Goal: Transaction & Acquisition: Purchase product/service

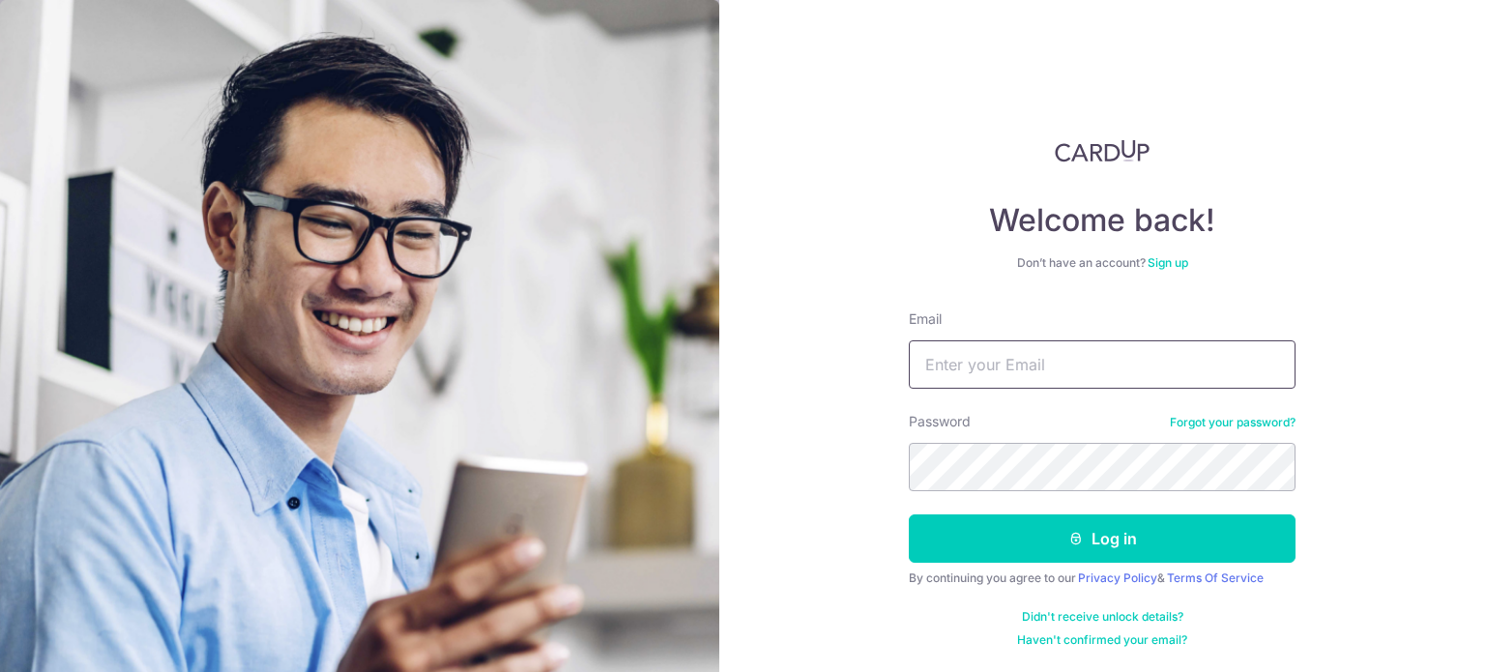
click at [1021, 370] on input "Email" at bounding box center [1102, 364] width 387 height 48
type input "[EMAIL_ADDRESS][DOMAIN_NAME]"
click at [909, 514] on button "Log in" at bounding box center [1102, 538] width 387 height 48
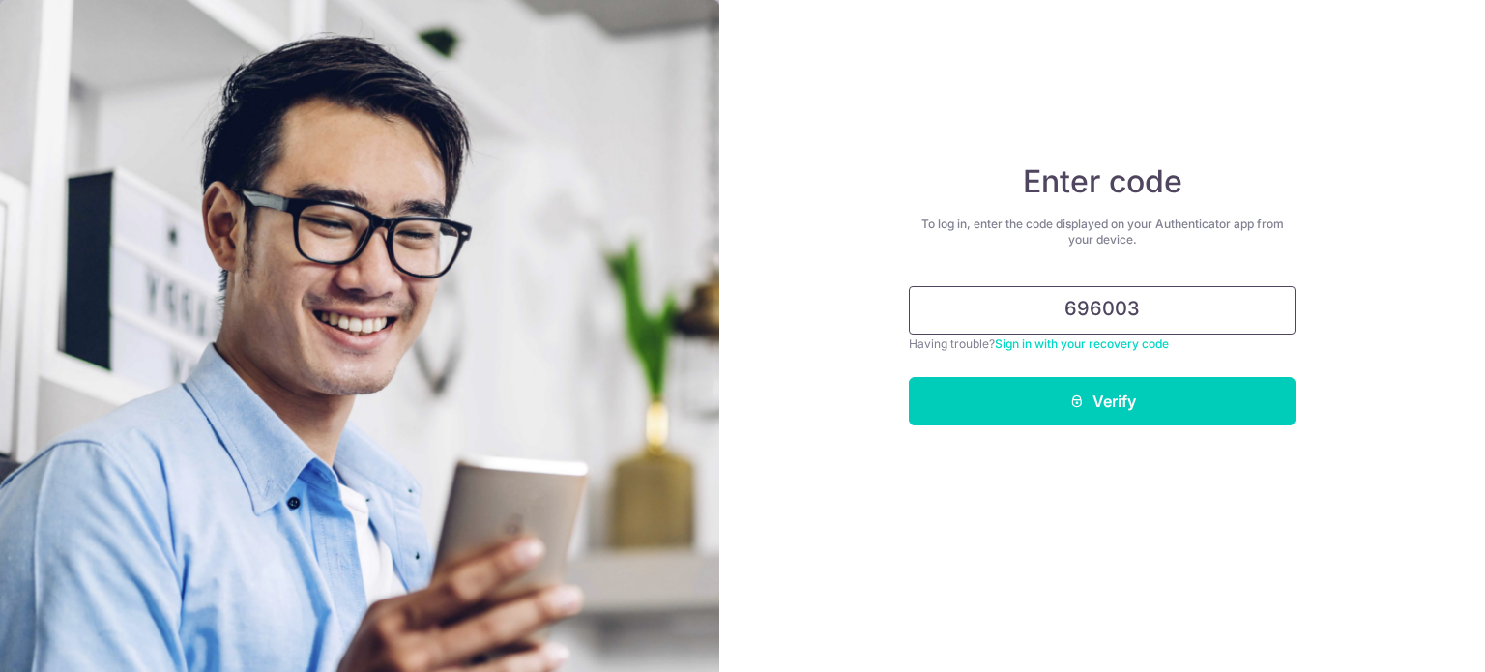
type input "696003"
click at [909, 377] on button "Verify" at bounding box center [1102, 401] width 387 height 48
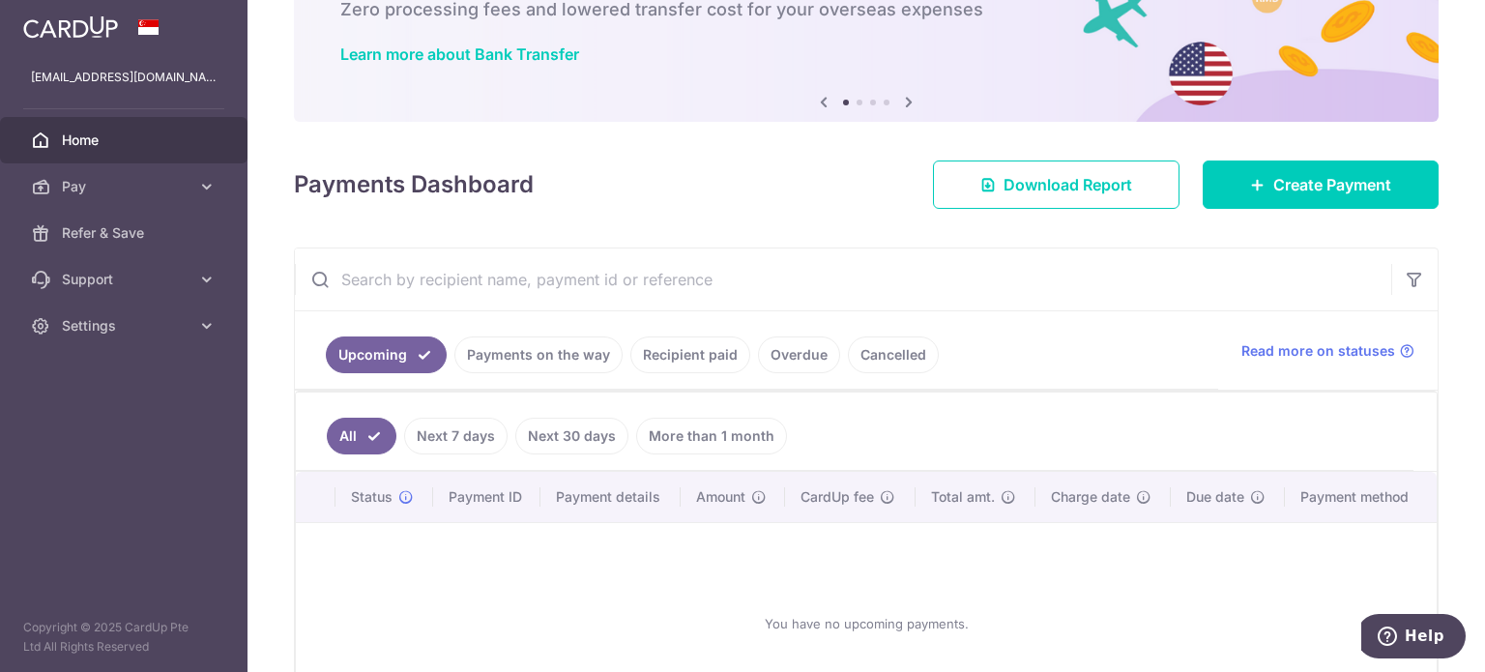
scroll to position [124, 0]
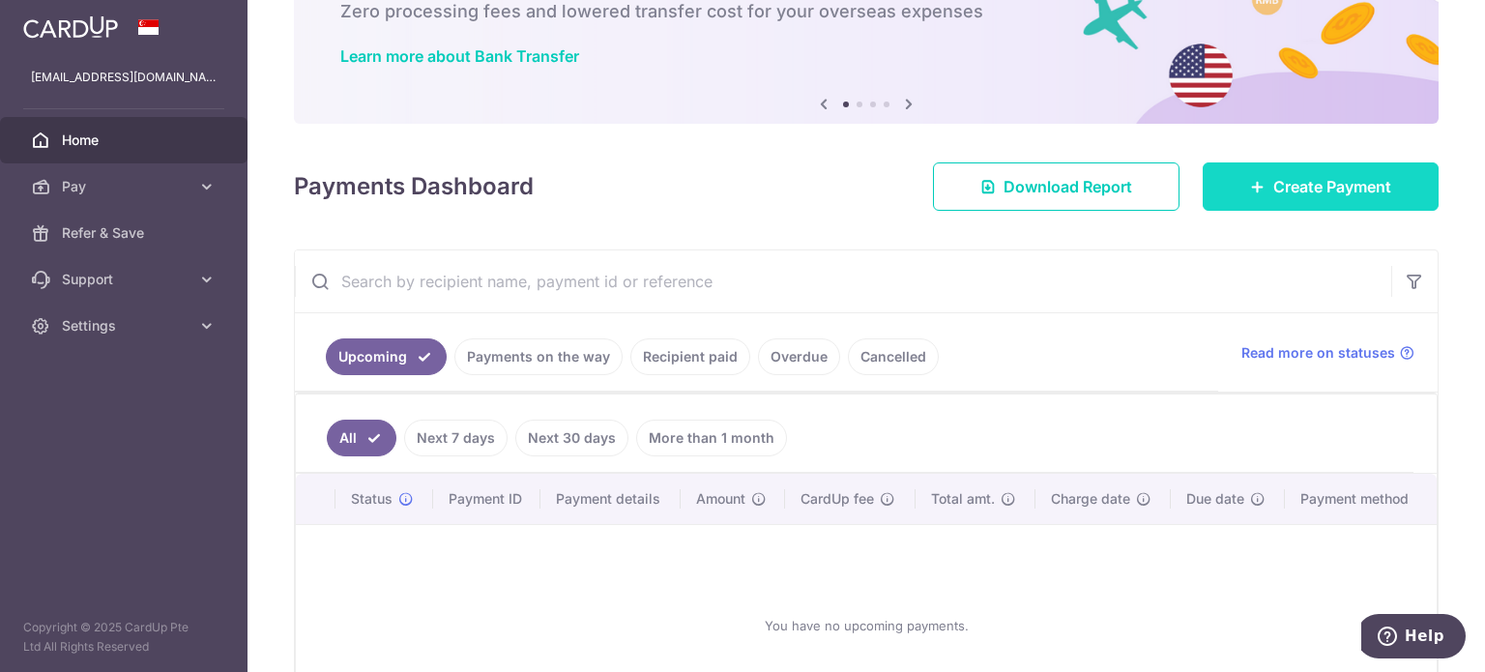
click at [1250, 183] on icon at bounding box center [1257, 186] width 15 height 15
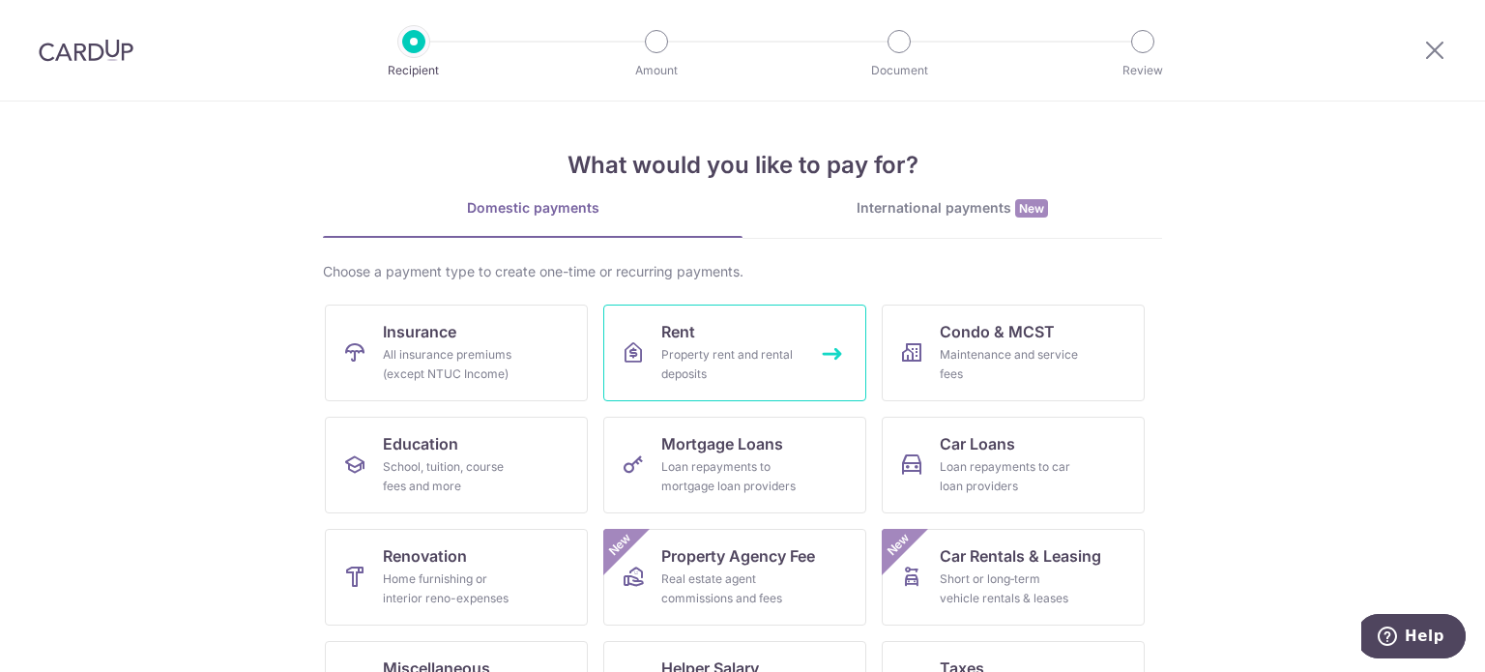
scroll to position [192, 0]
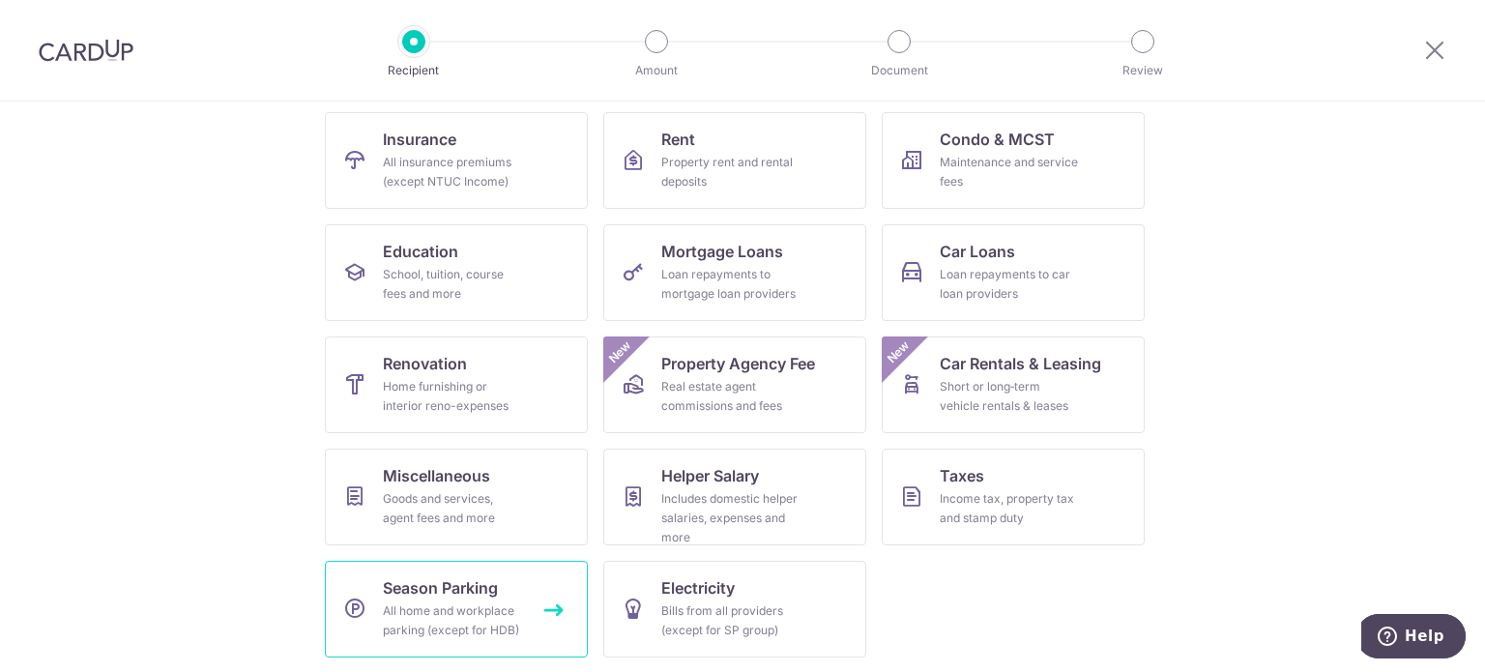
click at [432, 602] on div "All home and workplace parking (except for HDB)" at bounding box center [452, 620] width 139 height 39
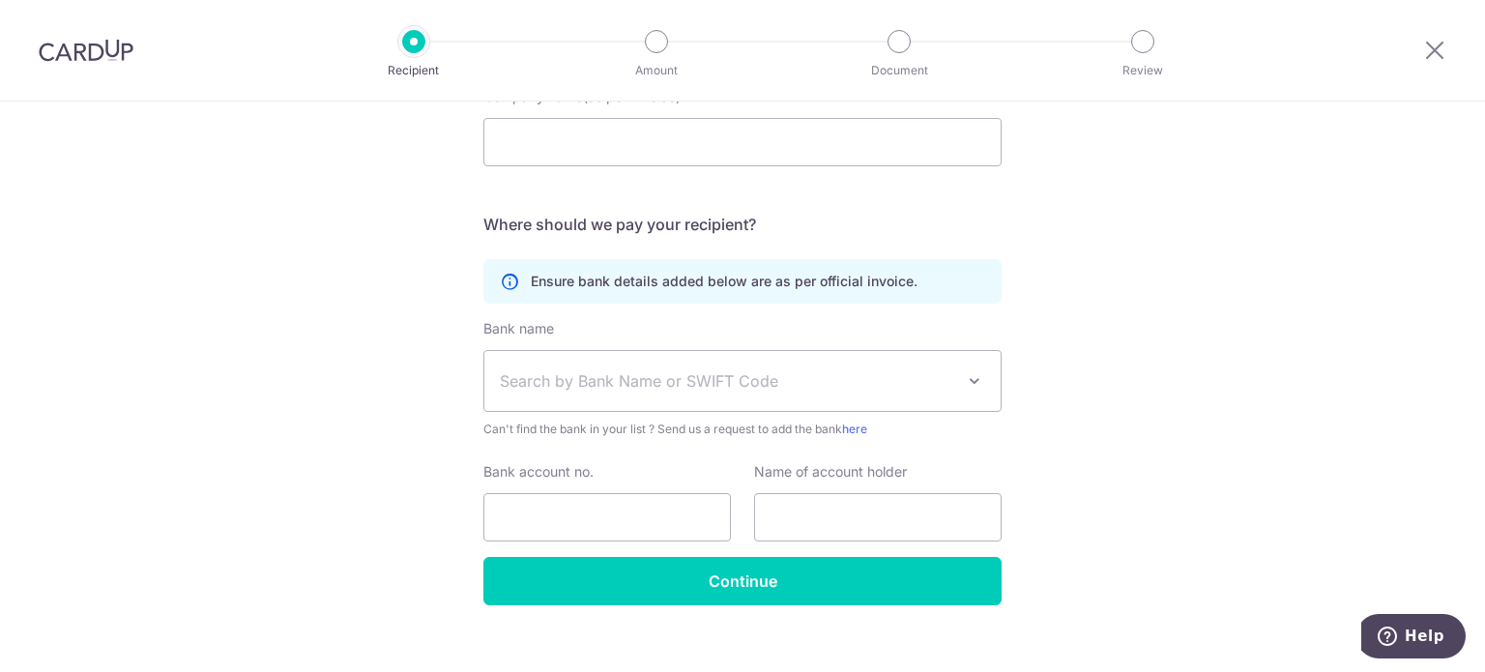
scroll to position [224, 0]
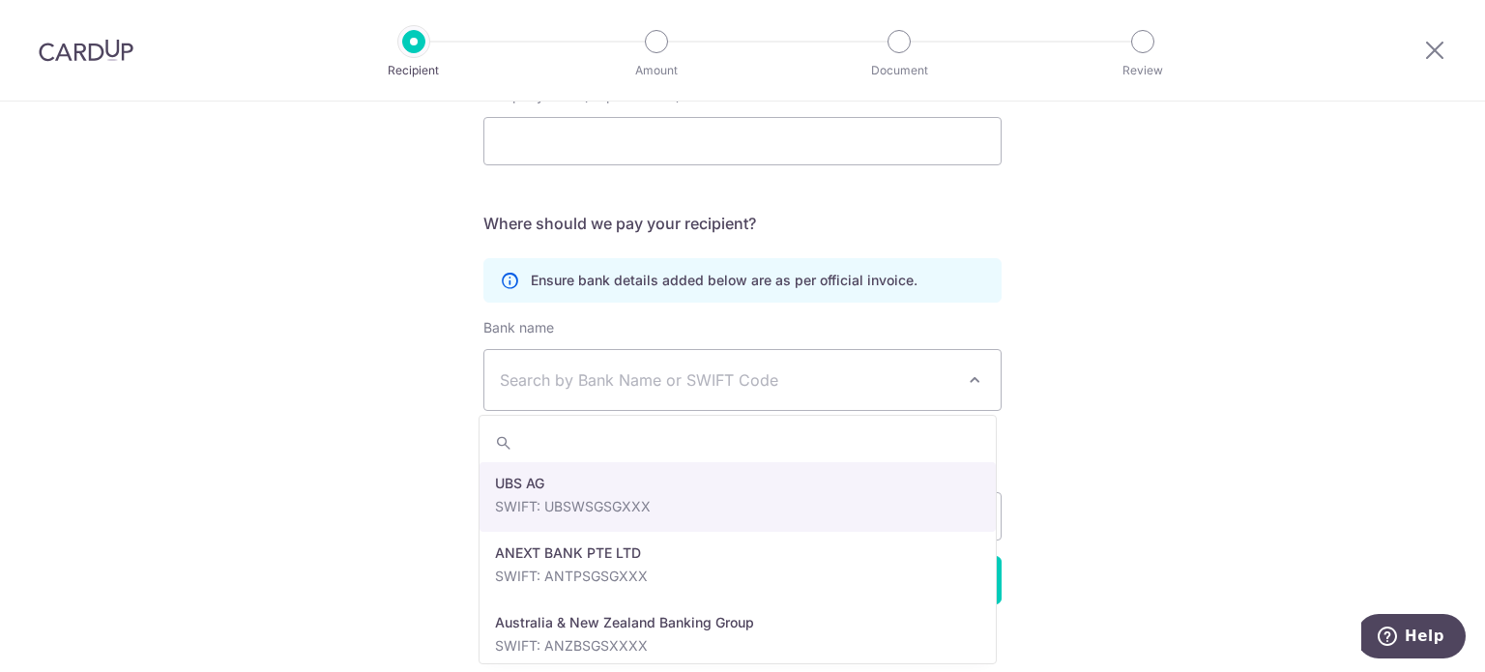
click at [974, 374] on span at bounding box center [974, 379] width 23 height 23
click at [1052, 390] on div "Who would you like to pay? Your recipient does not need a CardUp account to rec…" at bounding box center [742, 286] width 1485 height 818
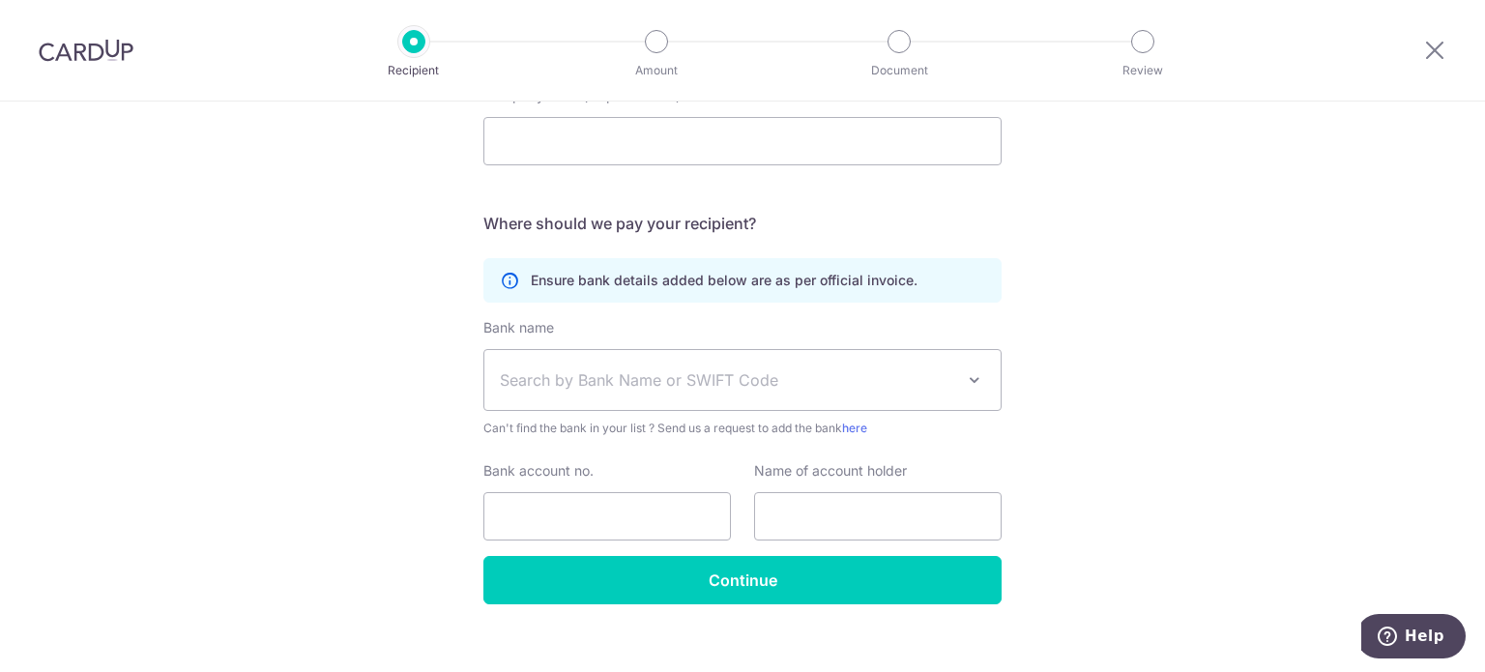
scroll to position [0, 0]
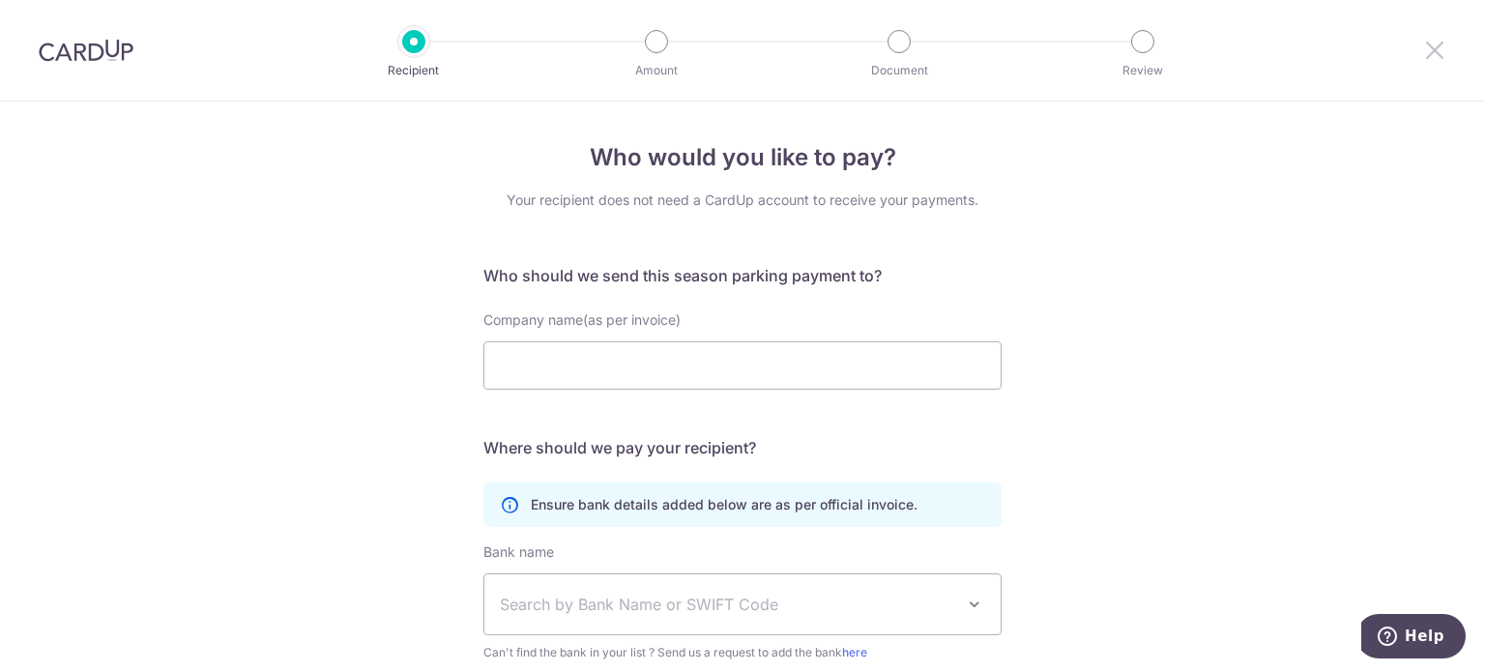
drag, startPoint x: 1430, startPoint y: 55, endPoint x: 827, endPoint y: 84, distance: 602.9
click at [1430, 55] on icon at bounding box center [1434, 50] width 23 height 24
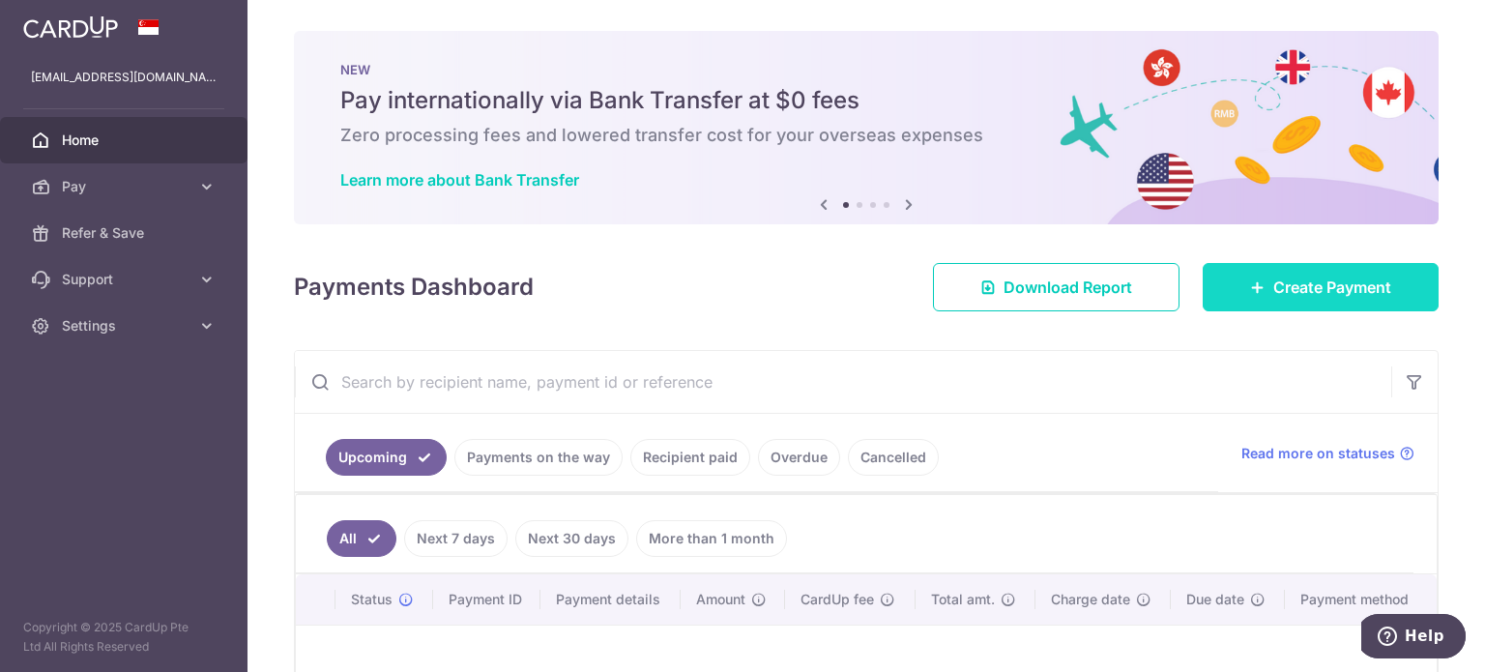
click at [1298, 283] on span "Create Payment" at bounding box center [1332, 286] width 118 height 23
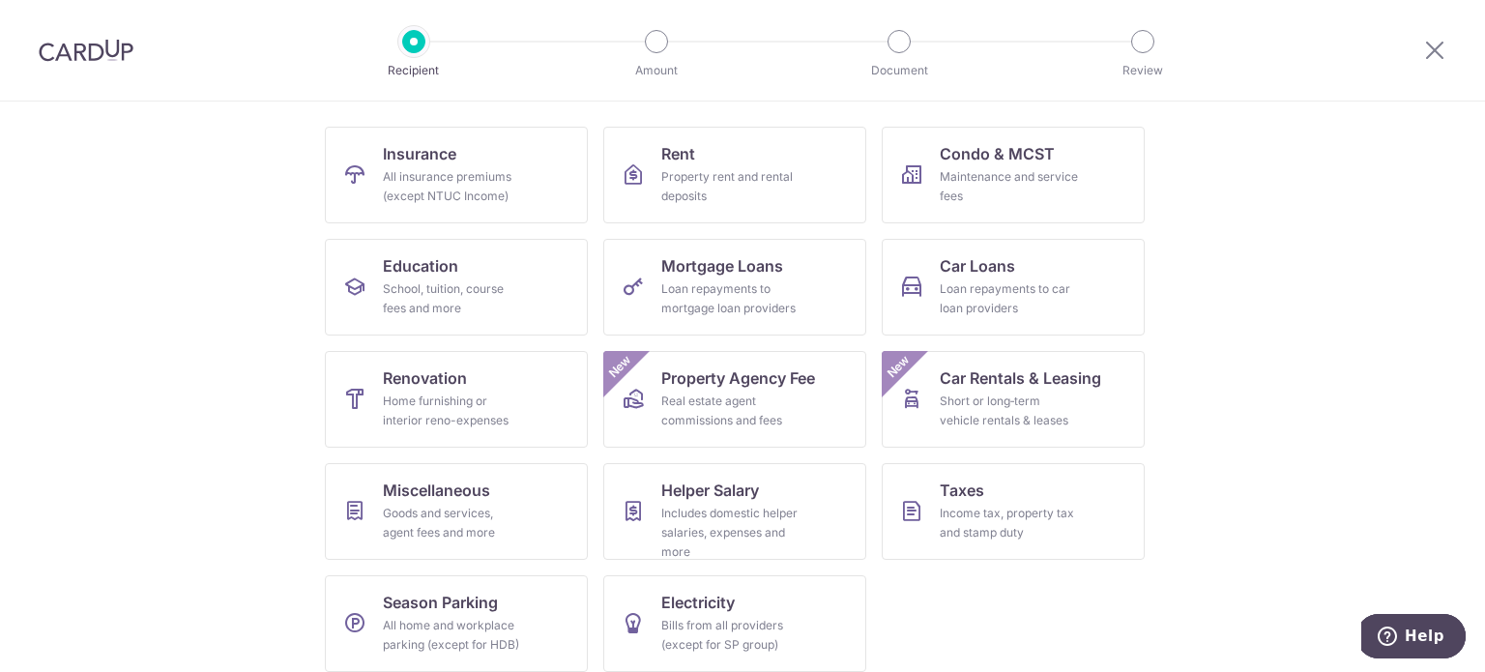
scroll to position [192, 0]
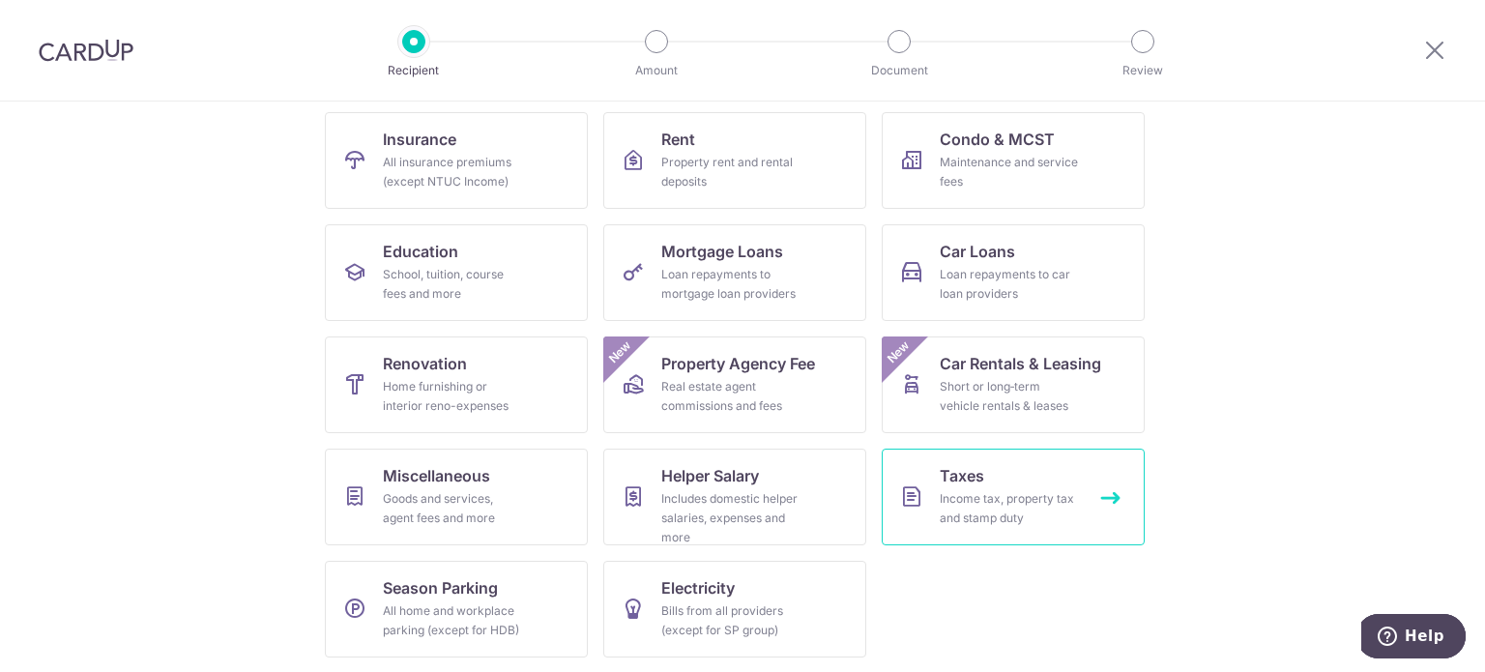
click at [943, 493] on div "Income tax, property tax and stamp duty" at bounding box center [1009, 508] width 139 height 39
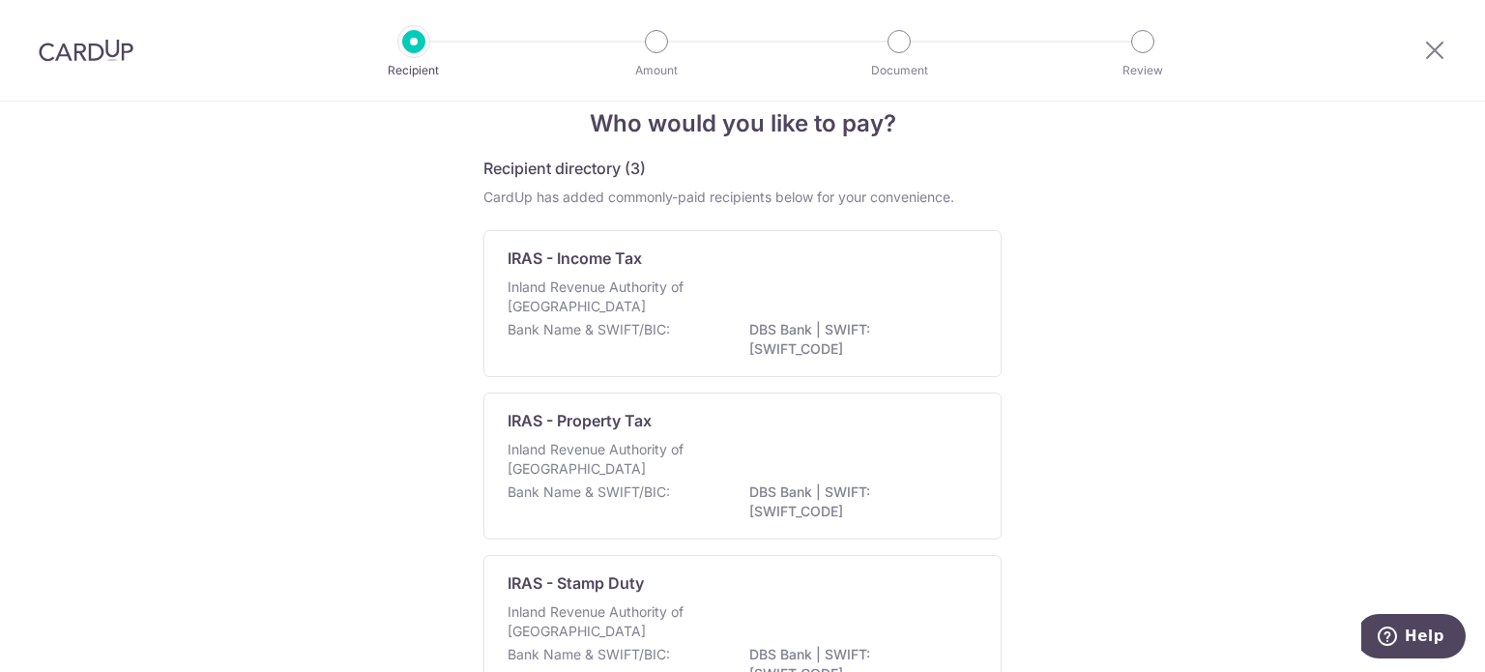
scroll to position [21, 0]
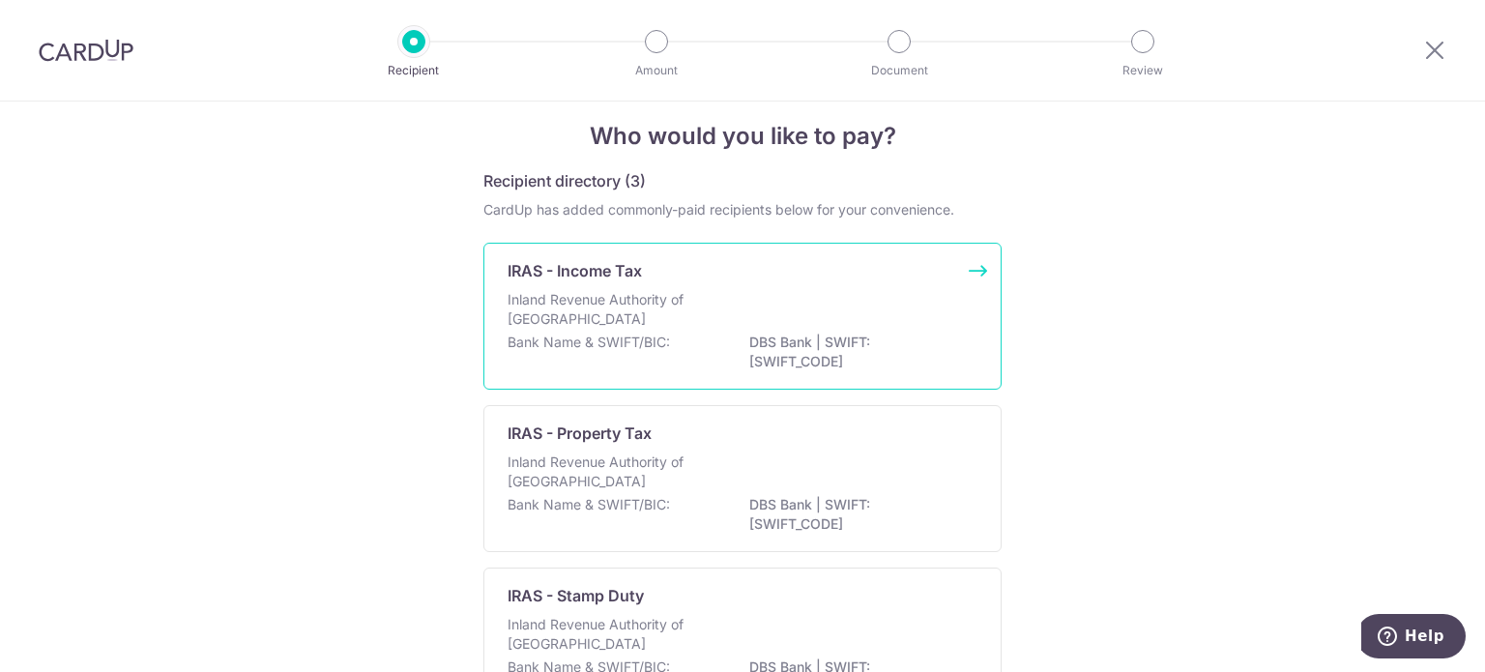
click at [876, 308] on div "Inland Revenue Authority of Singapore" at bounding box center [742, 311] width 470 height 43
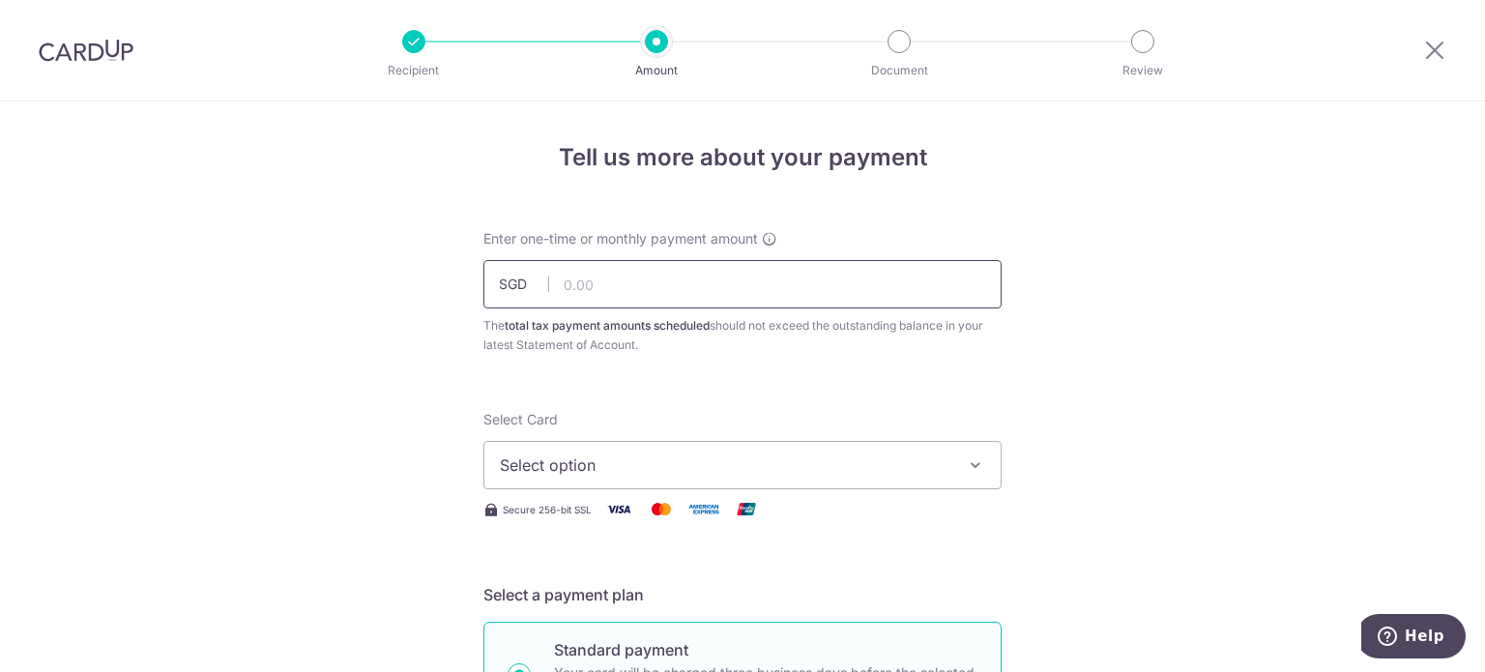
click at [731, 274] on input "text" at bounding box center [742, 284] width 518 height 48
click at [896, 472] on span "Select option" at bounding box center [725, 464] width 450 height 23
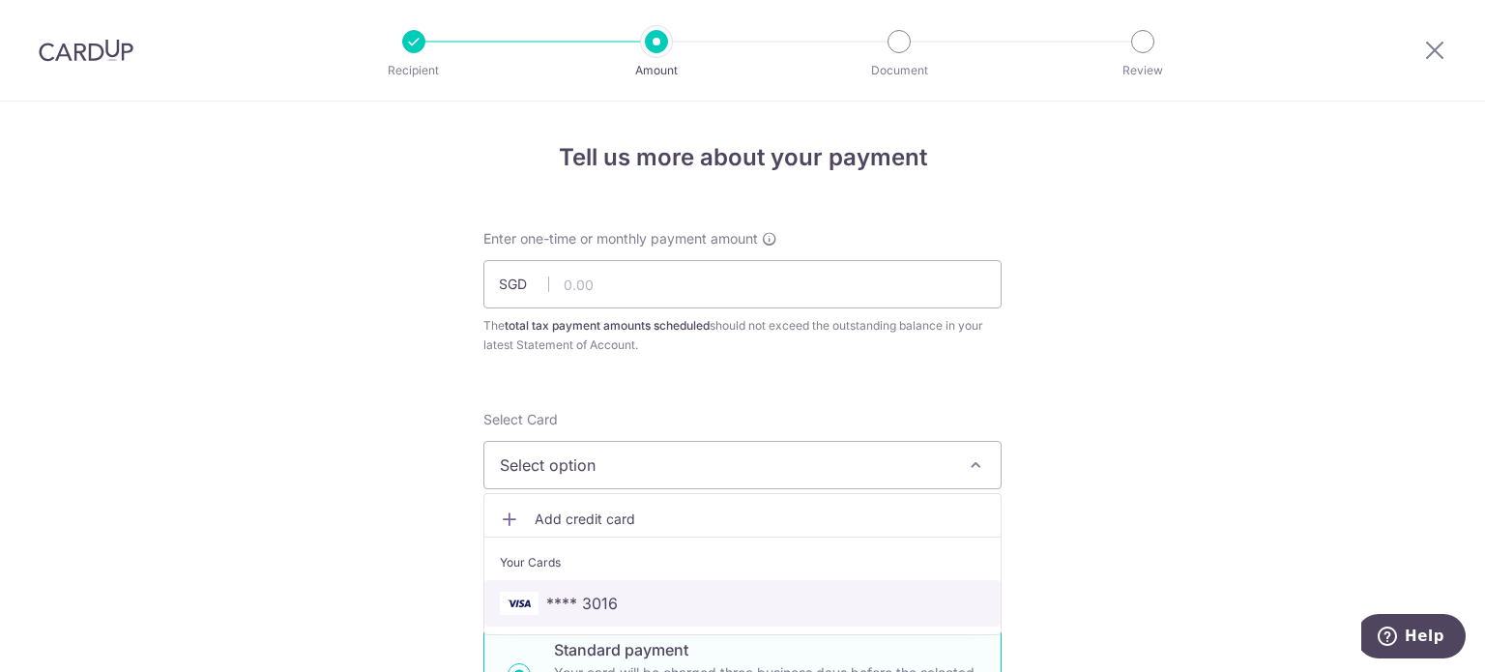
click at [804, 614] on link "**** 3016" at bounding box center [742, 603] width 516 height 46
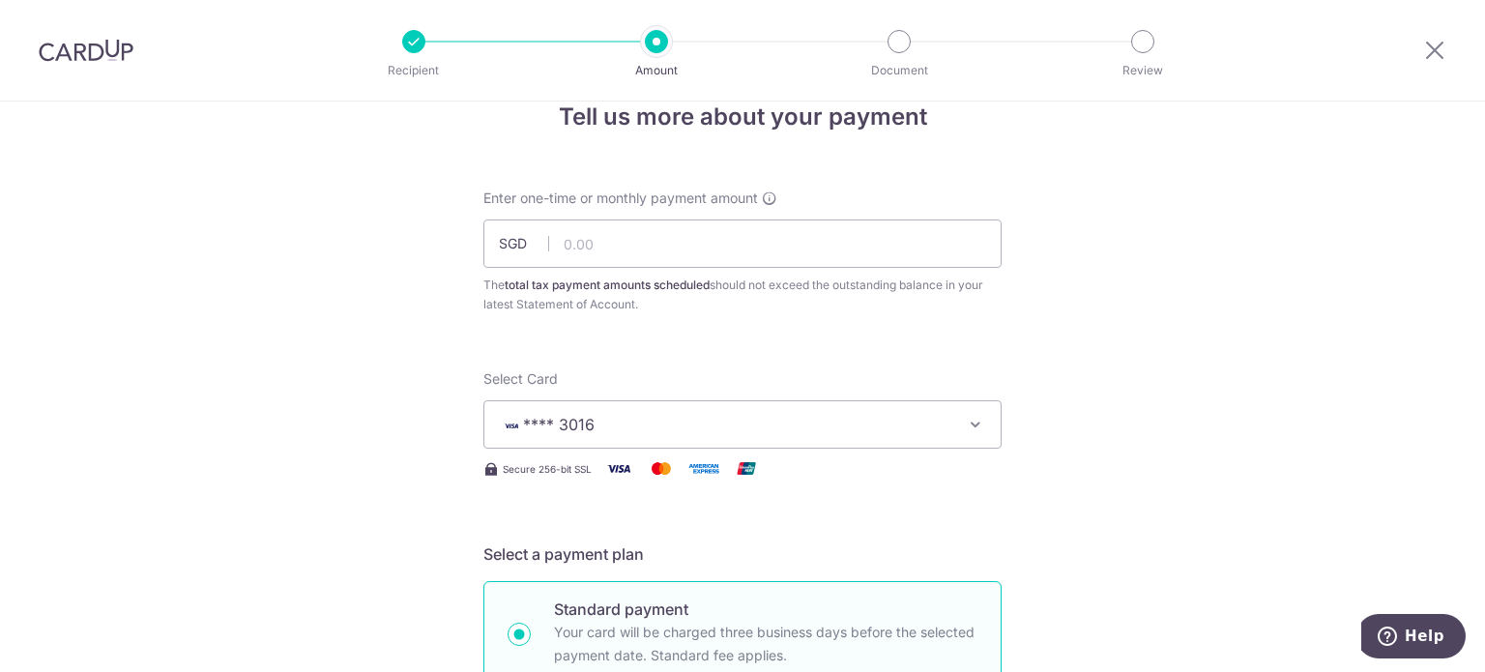
scroll to position [4, 0]
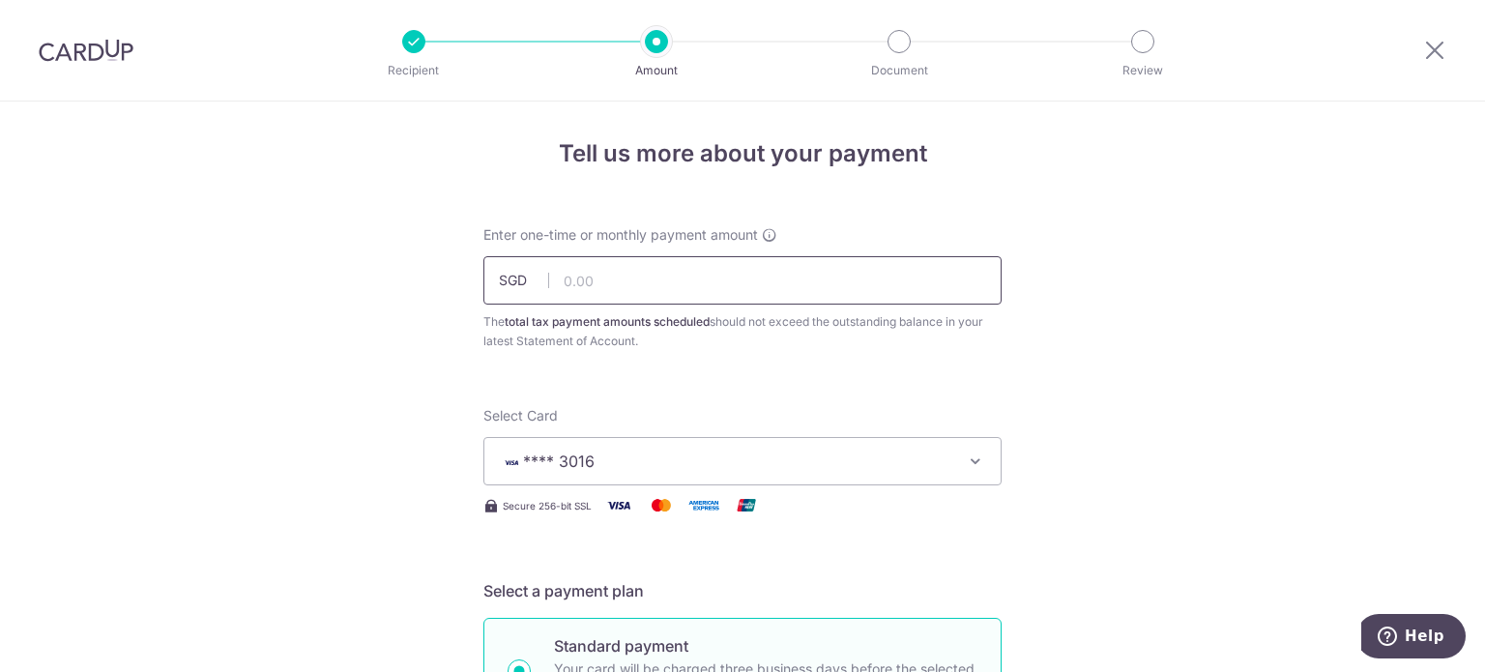
click at [641, 274] on input "text" at bounding box center [742, 280] width 518 height 48
click at [962, 418] on div "Select Card **** 3016 Add credit card Your Cards **** 3016" at bounding box center [742, 445] width 518 height 79
type input "590.00"
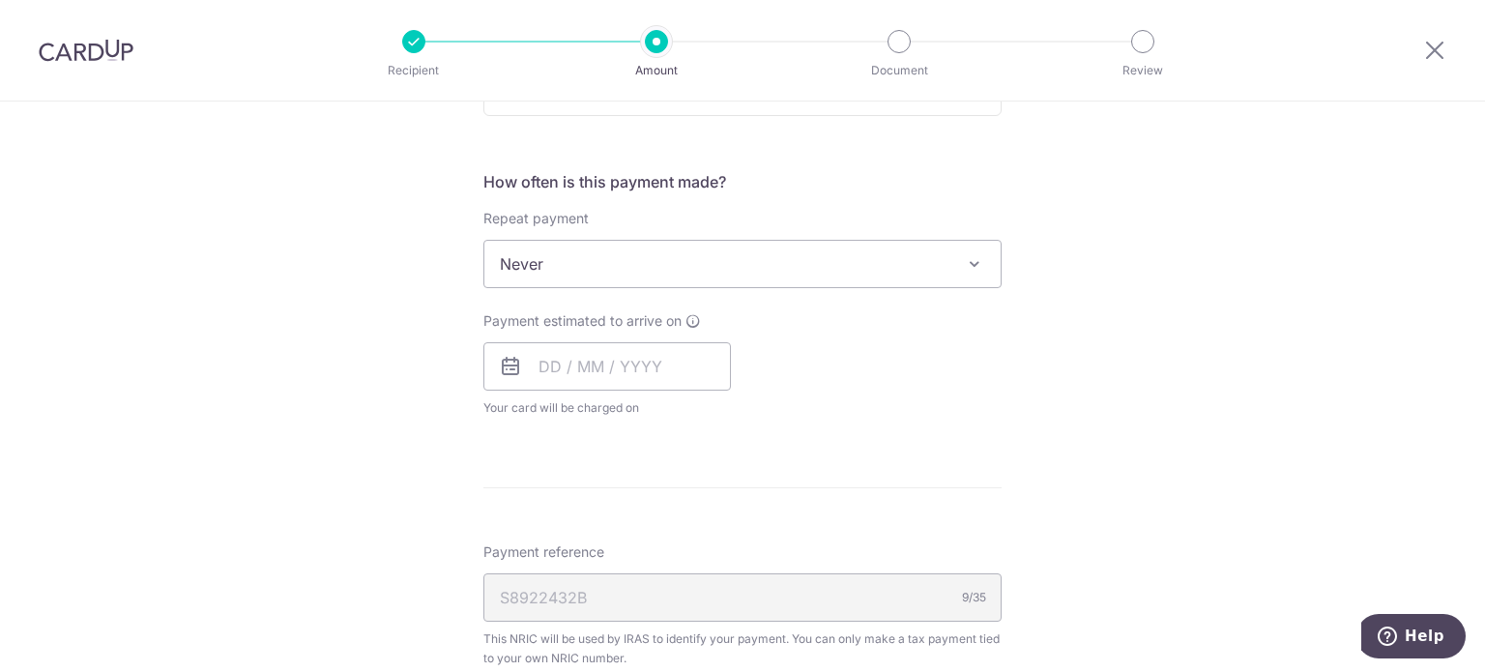
scroll to position [727, 0]
click at [541, 367] on input "text" at bounding box center [606, 365] width 247 height 48
click at [797, 350] on div "Payment estimated to arrive on Prev Next Aug Sep Oct Nov Dec 2025 2026 Sun Mon …" at bounding box center [742, 363] width 541 height 106
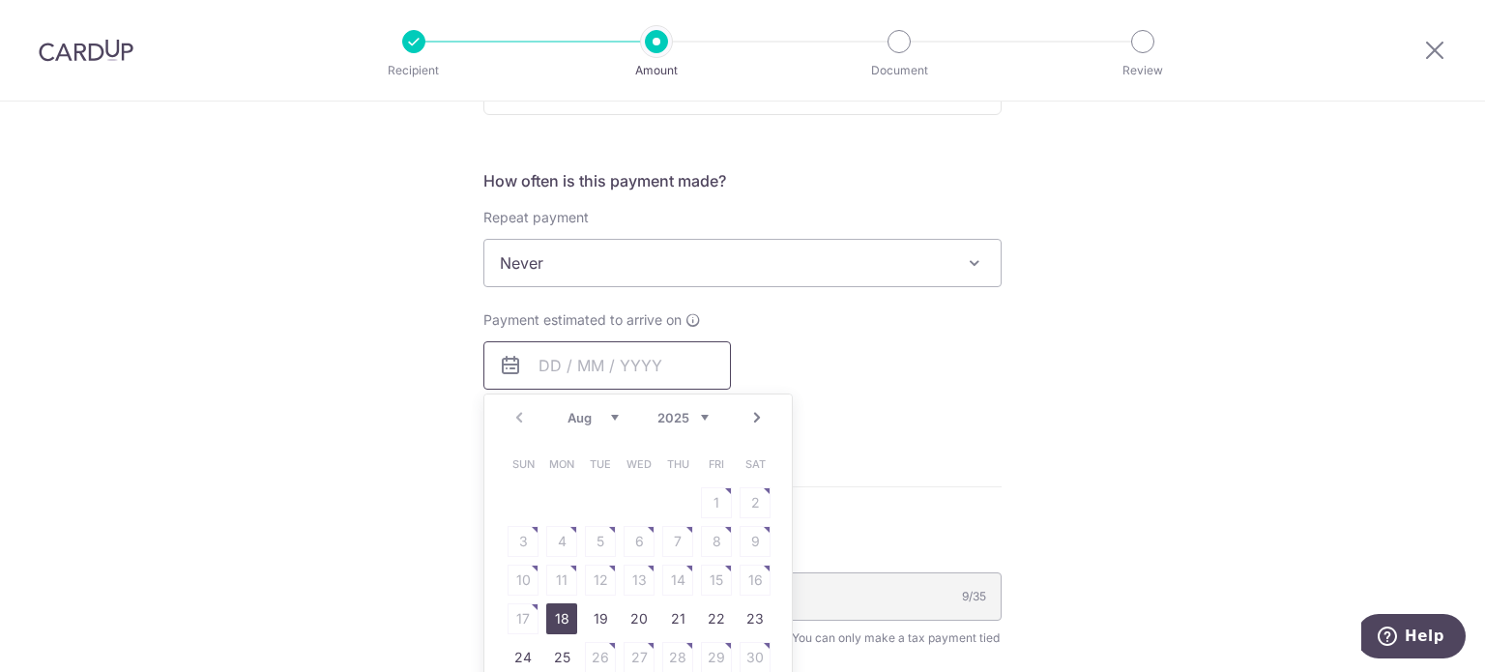
click at [652, 376] on input "text" at bounding box center [606, 365] width 247 height 48
click at [551, 614] on link "18" at bounding box center [561, 618] width 31 height 31
type input "[DATE]"
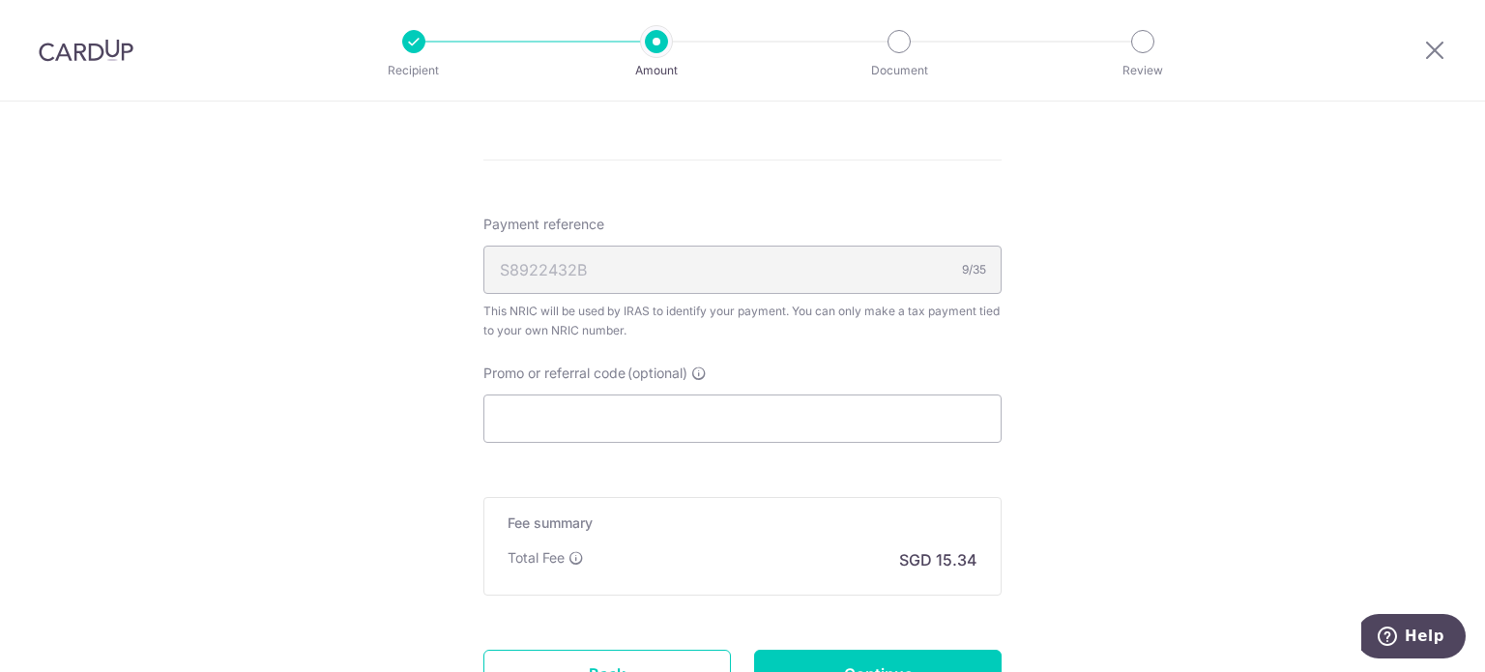
scroll to position [1135, 0]
click at [704, 403] on input "Promo or referral code (optional)" at bounding box center [742, 416] width 518 height 48
paste input "VTAX25ONE"
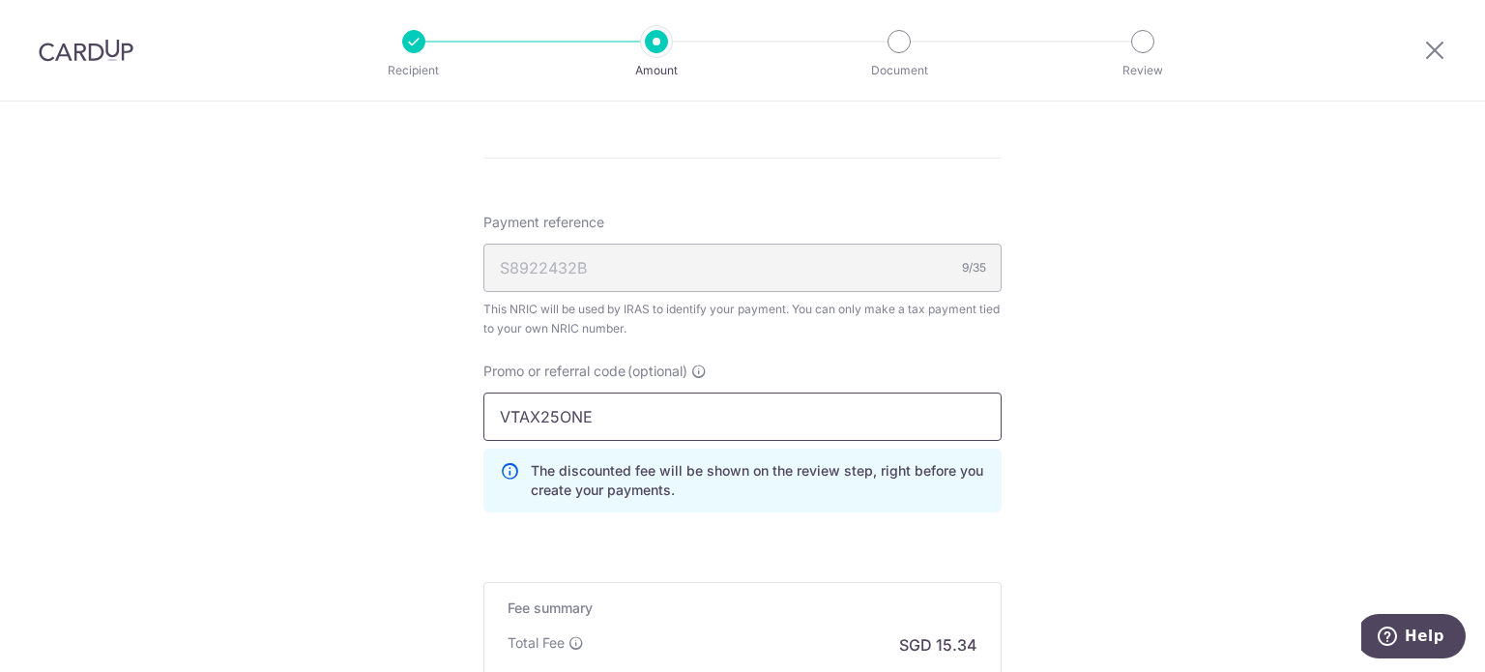
type input "VTAX25ONE"
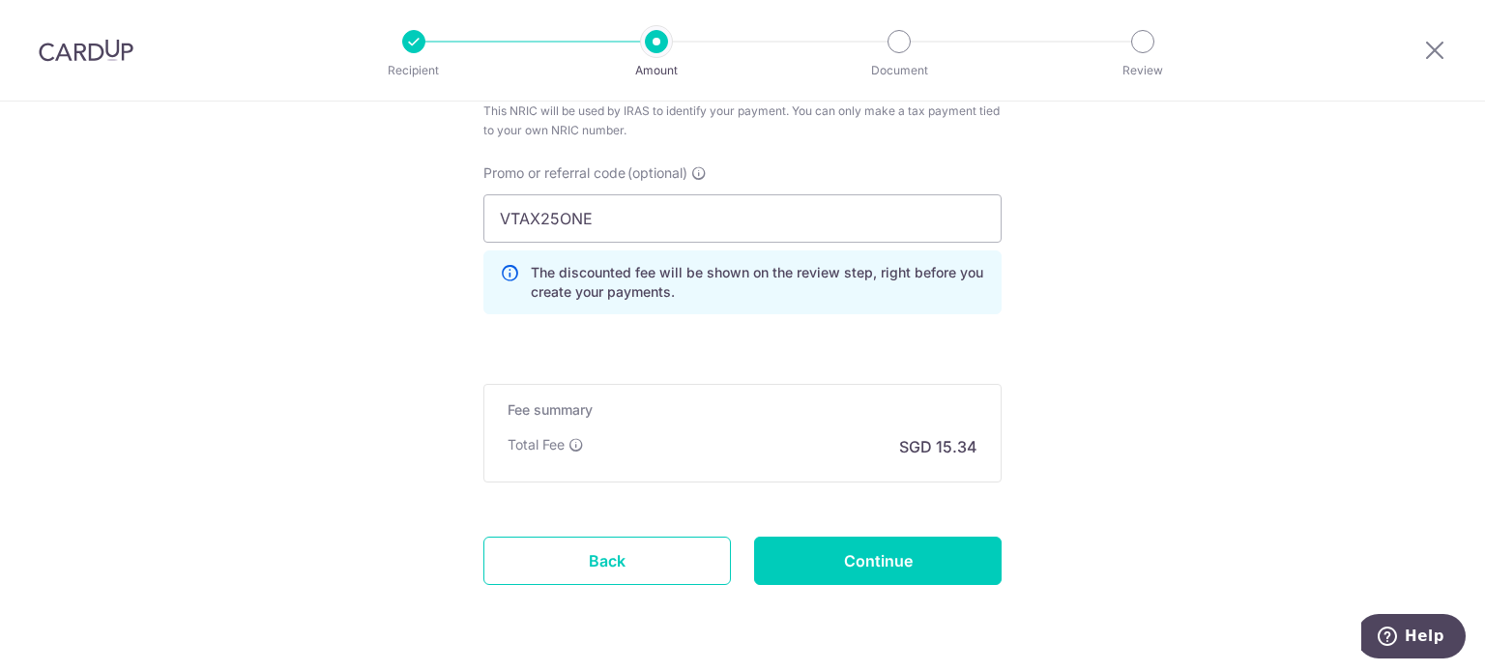
scroll to position [1334, 0]
click at [776, 383] on div "Fee summary Base fee Extend fee Next-day fee Total Fee SGD 15.34" at bounding box center [742, 432] width 518 height 99
click at [824, 553] on input "Continue" at bounding box center [877, 559] width 247 height 48
type input "Create Schedule"
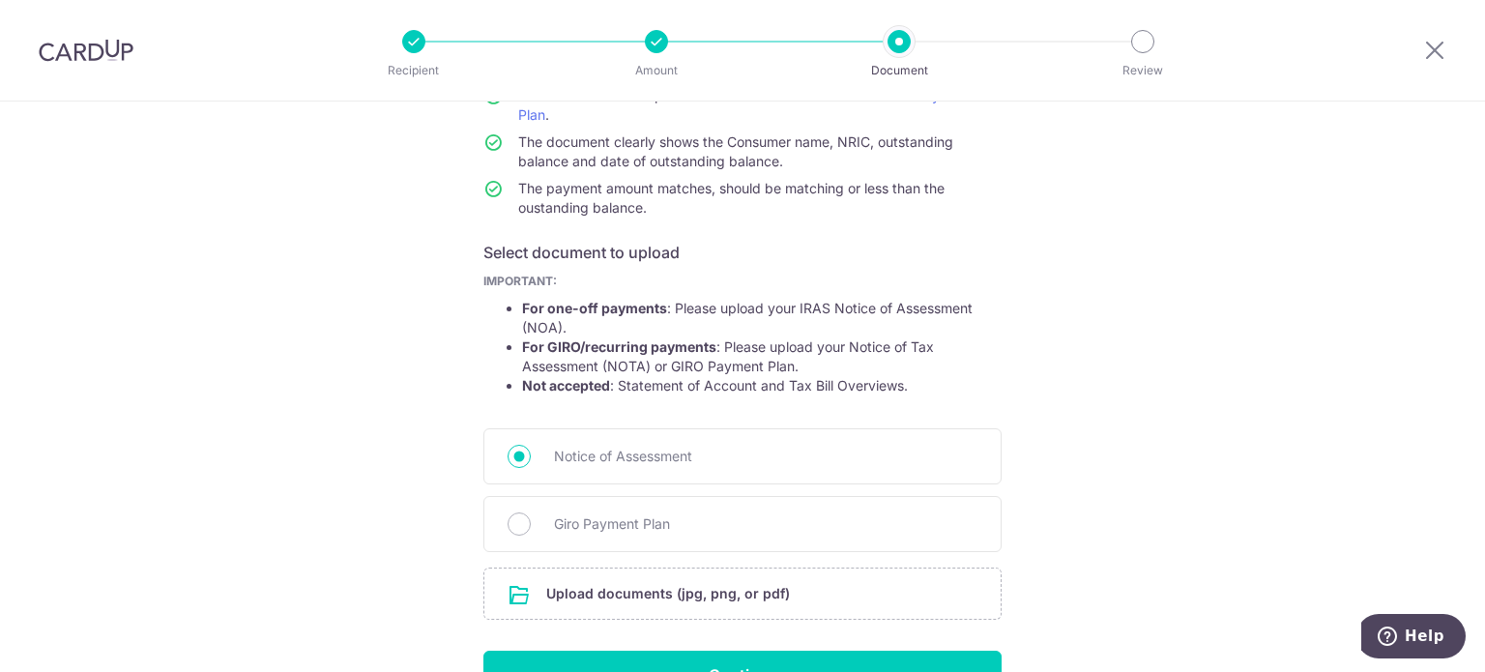
scroll to position [313, 0]
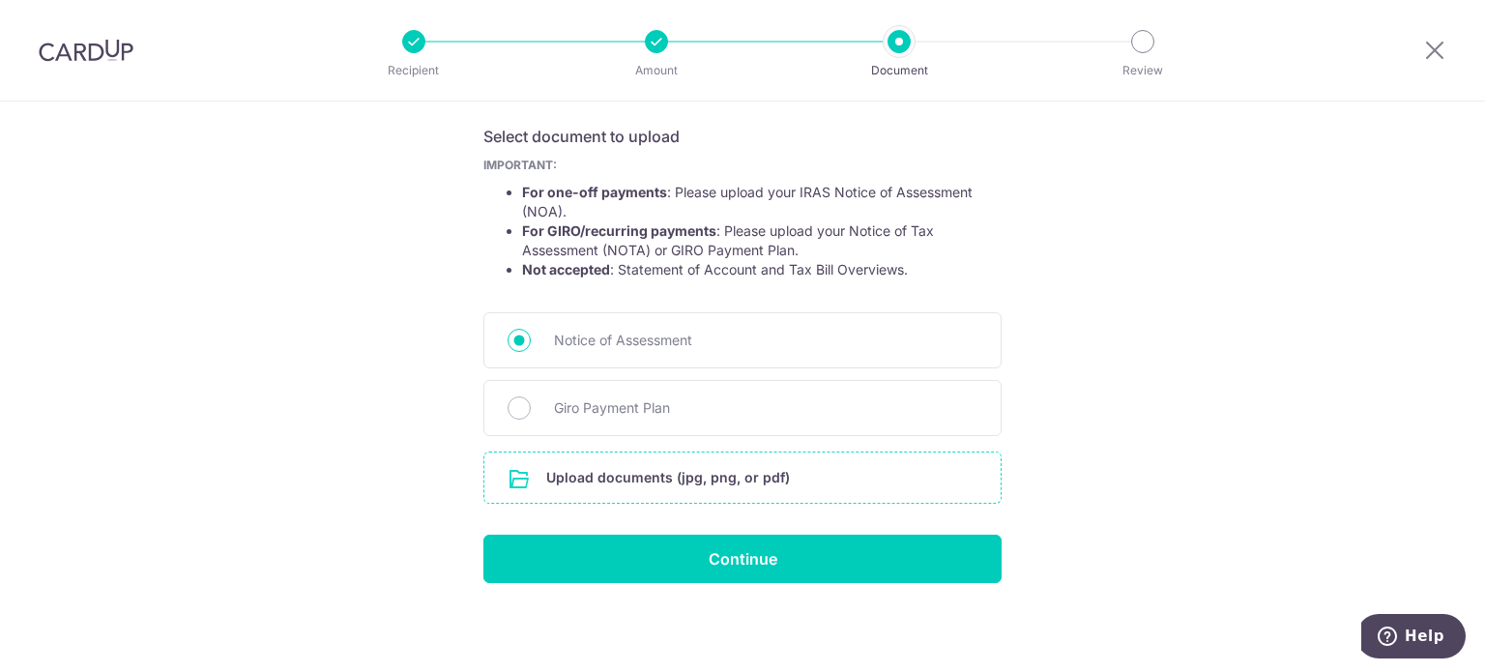
click at [713, 478] on input "file" at bounding box center [742, 477] width 516 height 50
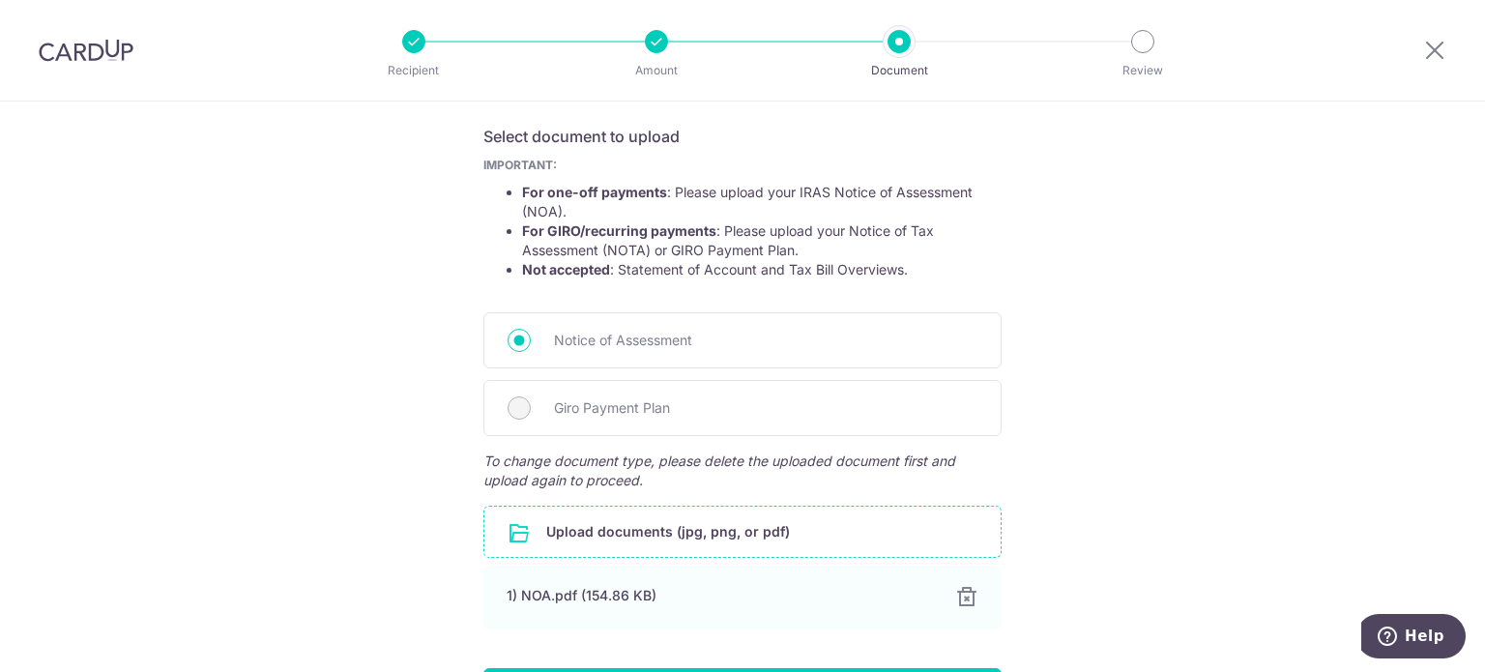
scroll to position [447, 0]
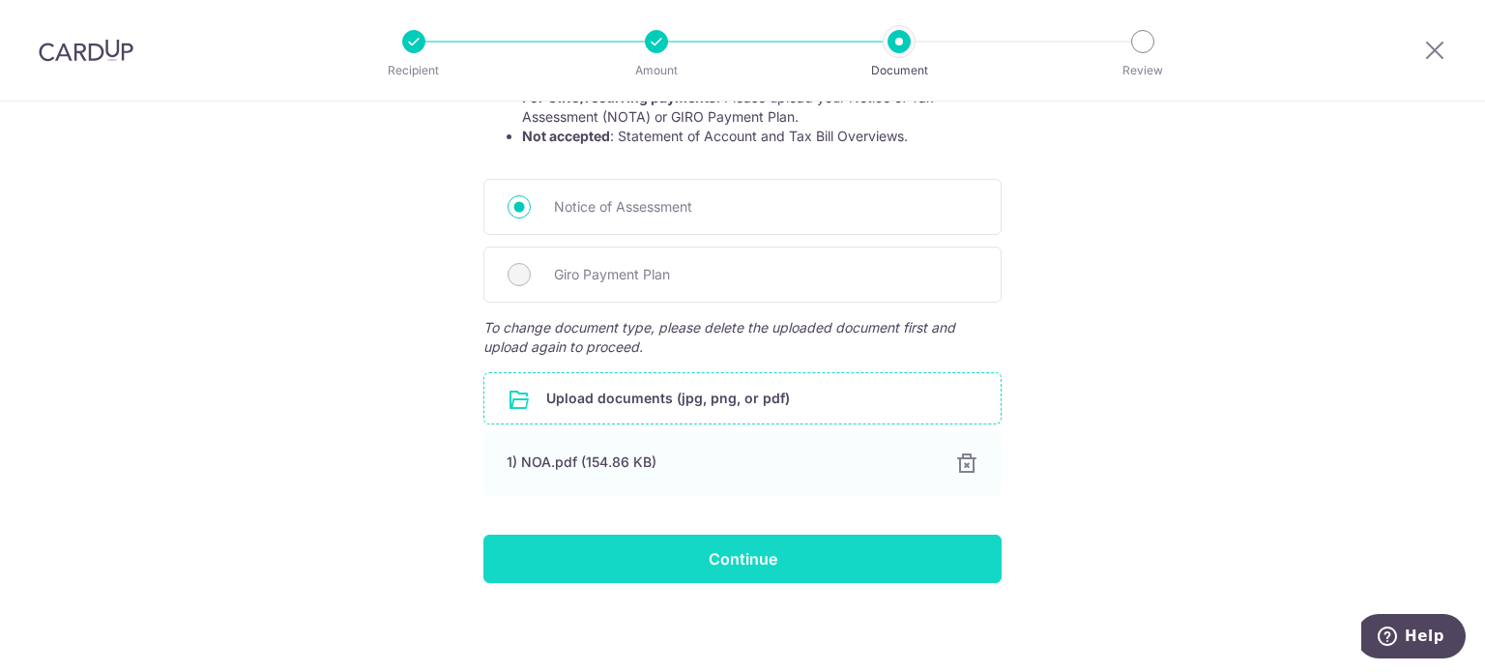
click at [732, 539] on input "Continue" at bounding box center [742, 559] width 518 height 48
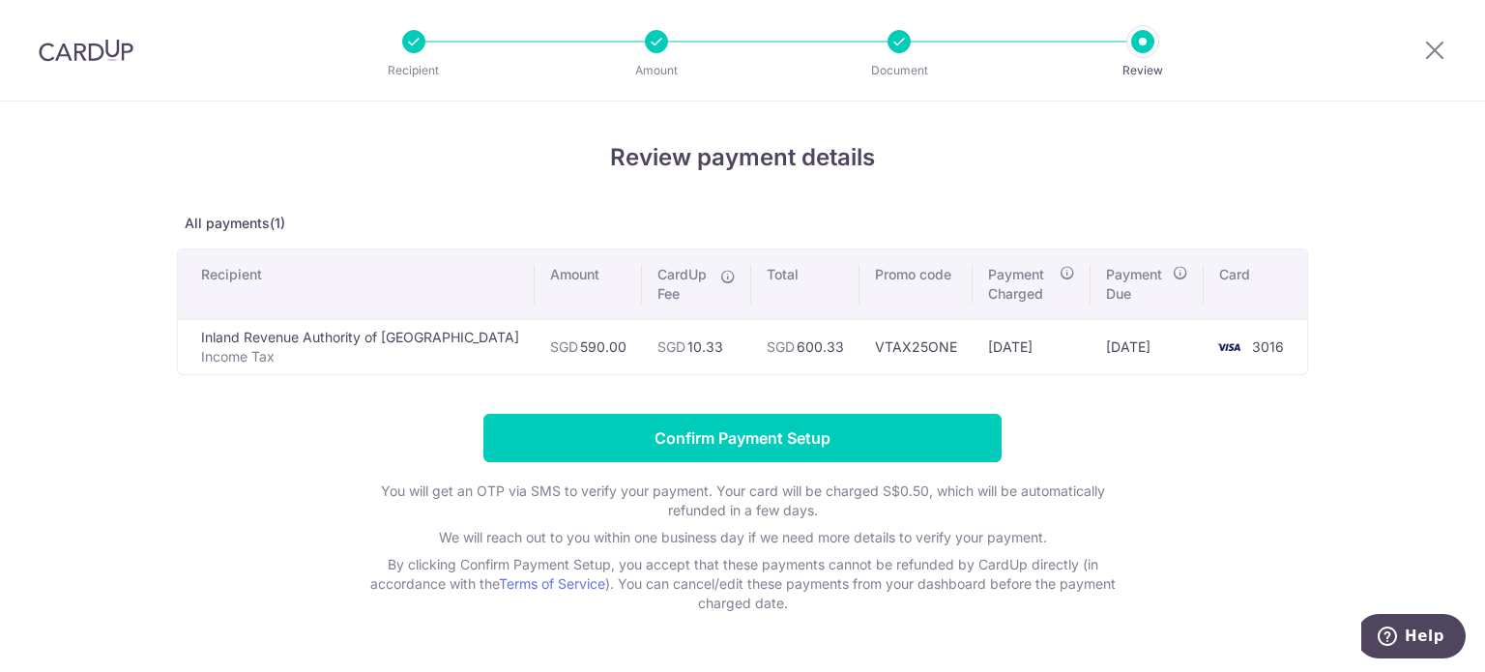
click at [403, 216] on p "All payments(1)" at bounding box center [742, 223] width 1131 height 19
drag, startPoint x: 1420, startPoint y: 47, endPoint x: 1449, endPoint y: 47, distance: 29.0
click at [1449, 47] on div at bounding box center [1434, 50] width 101 height 101
click at [1435, 48] on icon at bounding box center [1434, 50] width 23 height 24
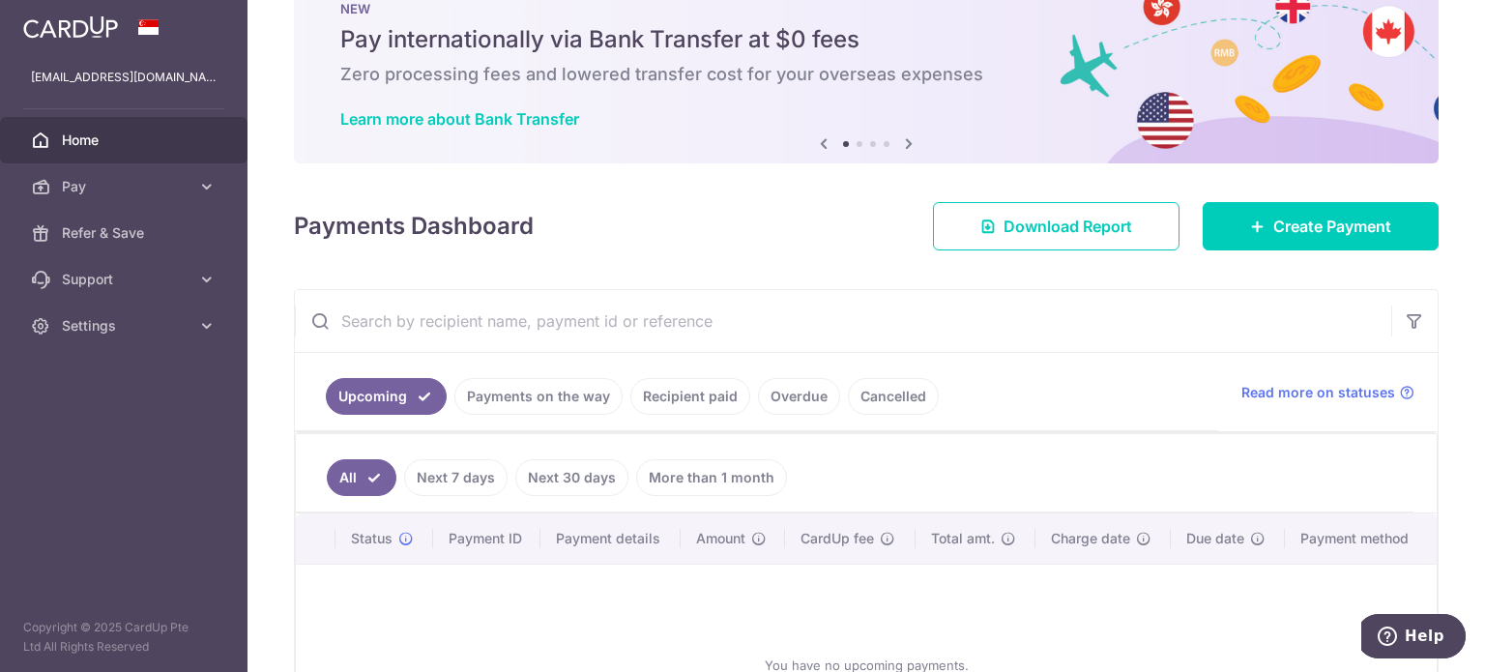
scroll to position [54, 0]
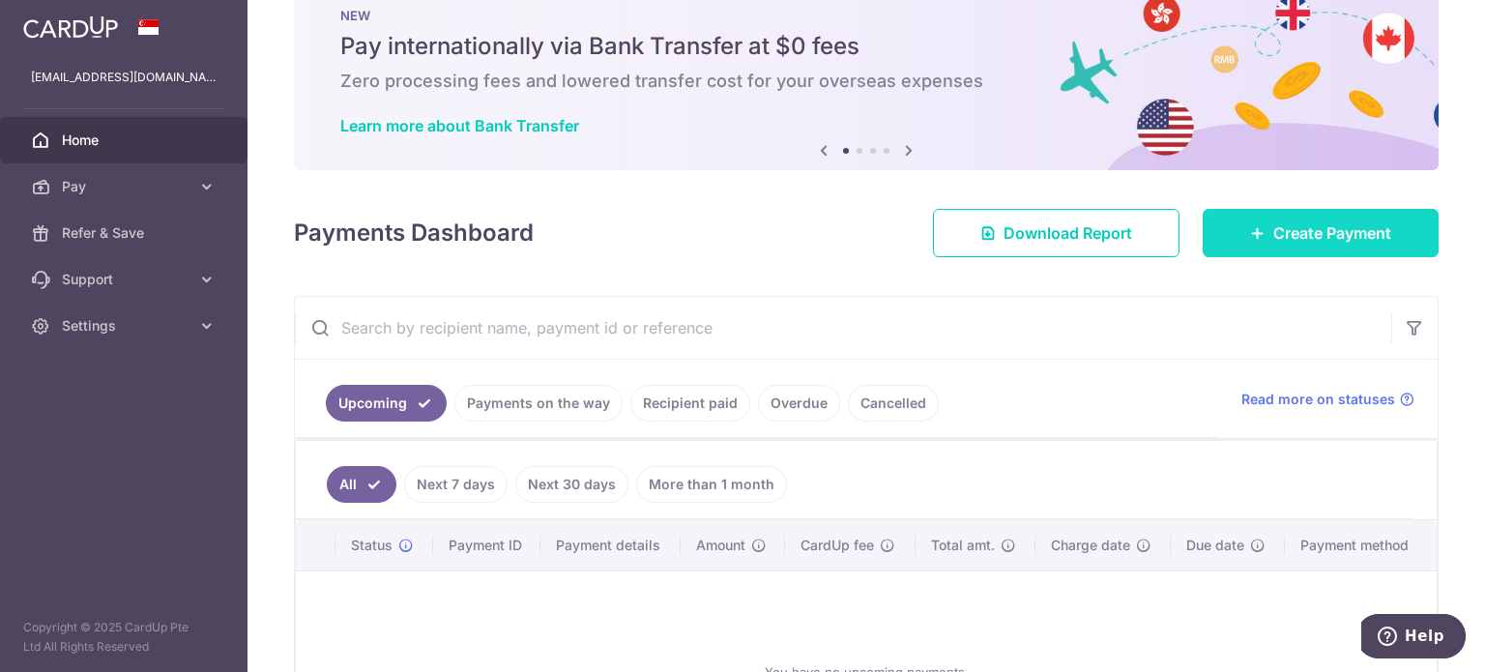
click at [1268, 246] on link "Create Payment" at bounding box center [1320, 233] width 236 height 48
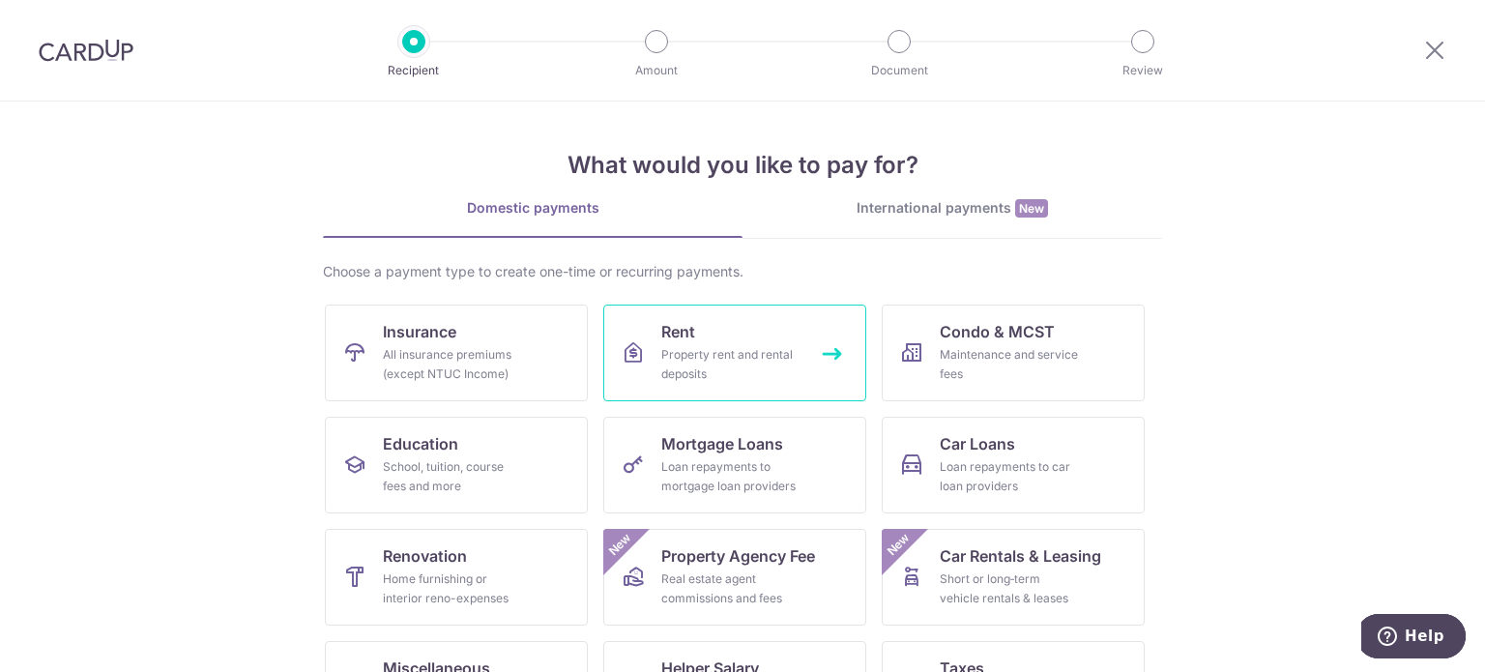
scroll to position [192, 0]
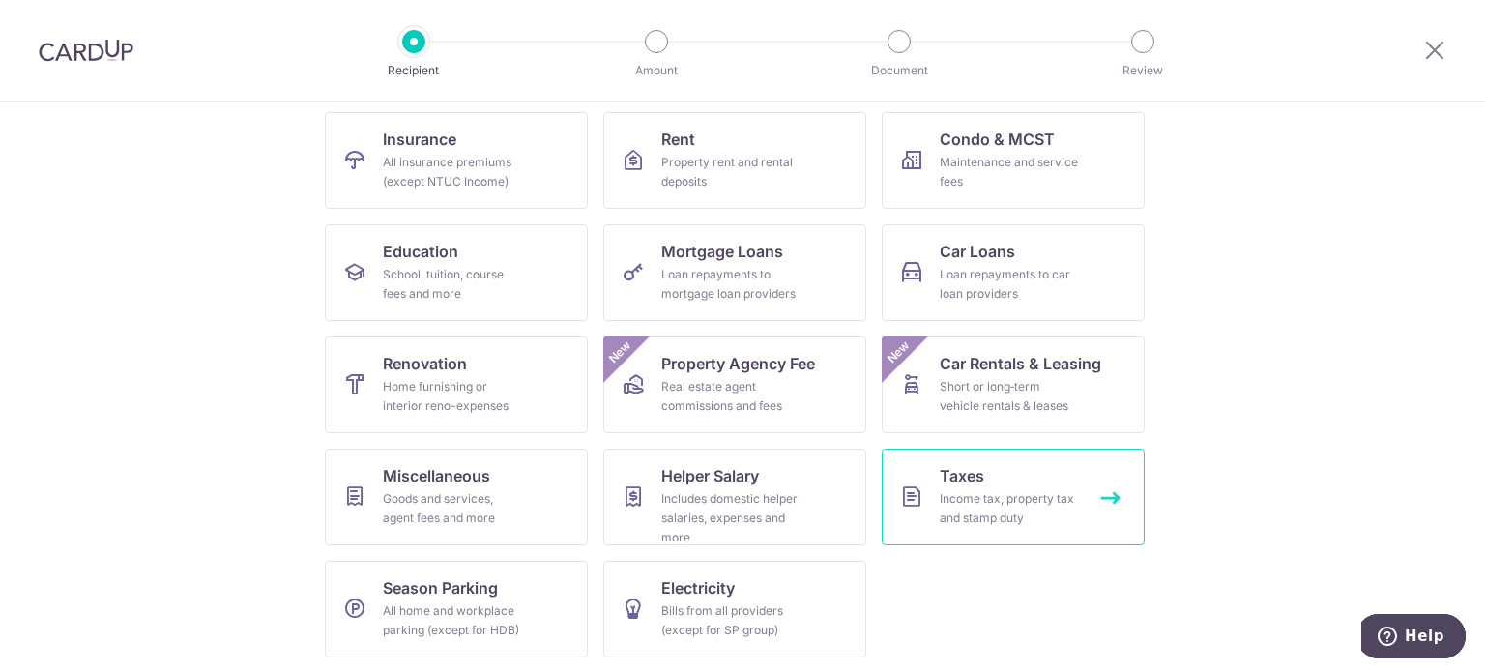
click at [974, 506] on div "Income tax, property tax and stamp duty" at bounding box center [1009, 508] width 139 height 39
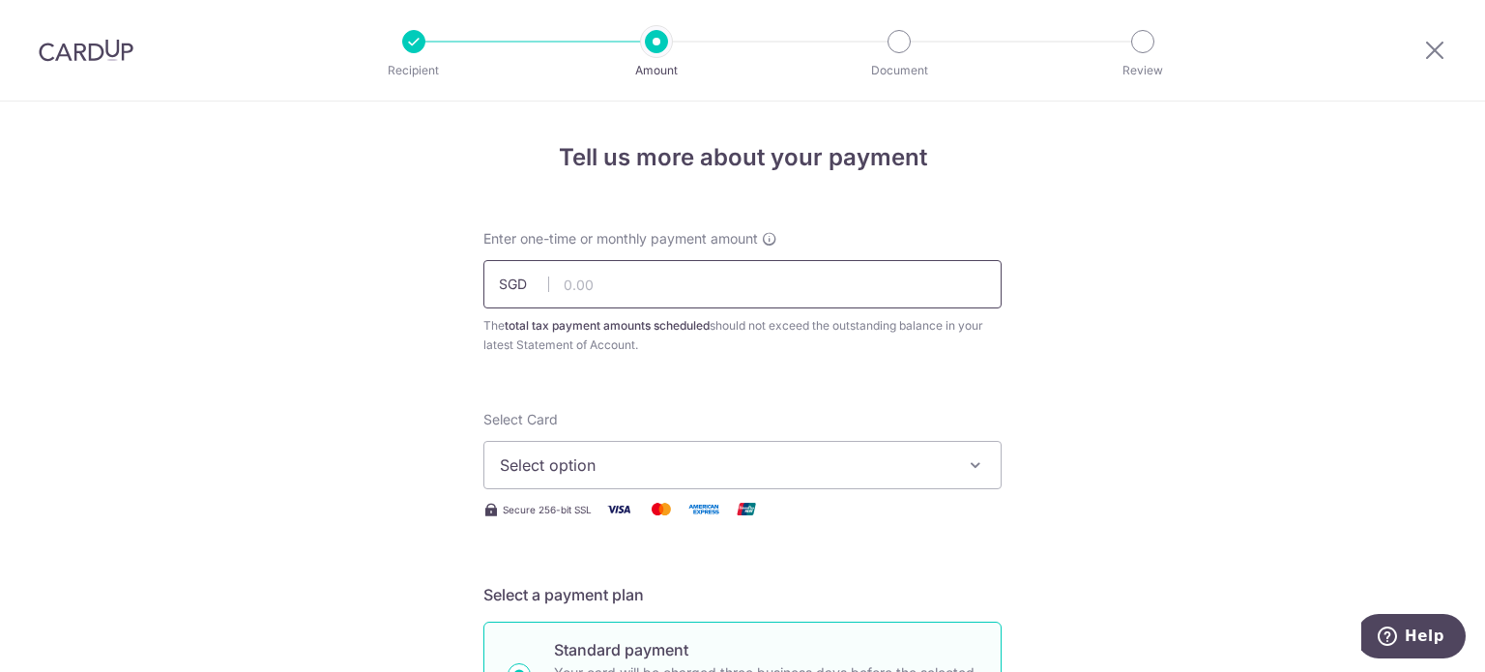
click at [693, 297] on input "text" at bounding box center [742, 284] width 518 height 48
type input "589.69"
click at [826, 413] on div "Select Card Select option Add credit card Your Cards **** 3016" at bounding box center [742, 449] width 518 height 79
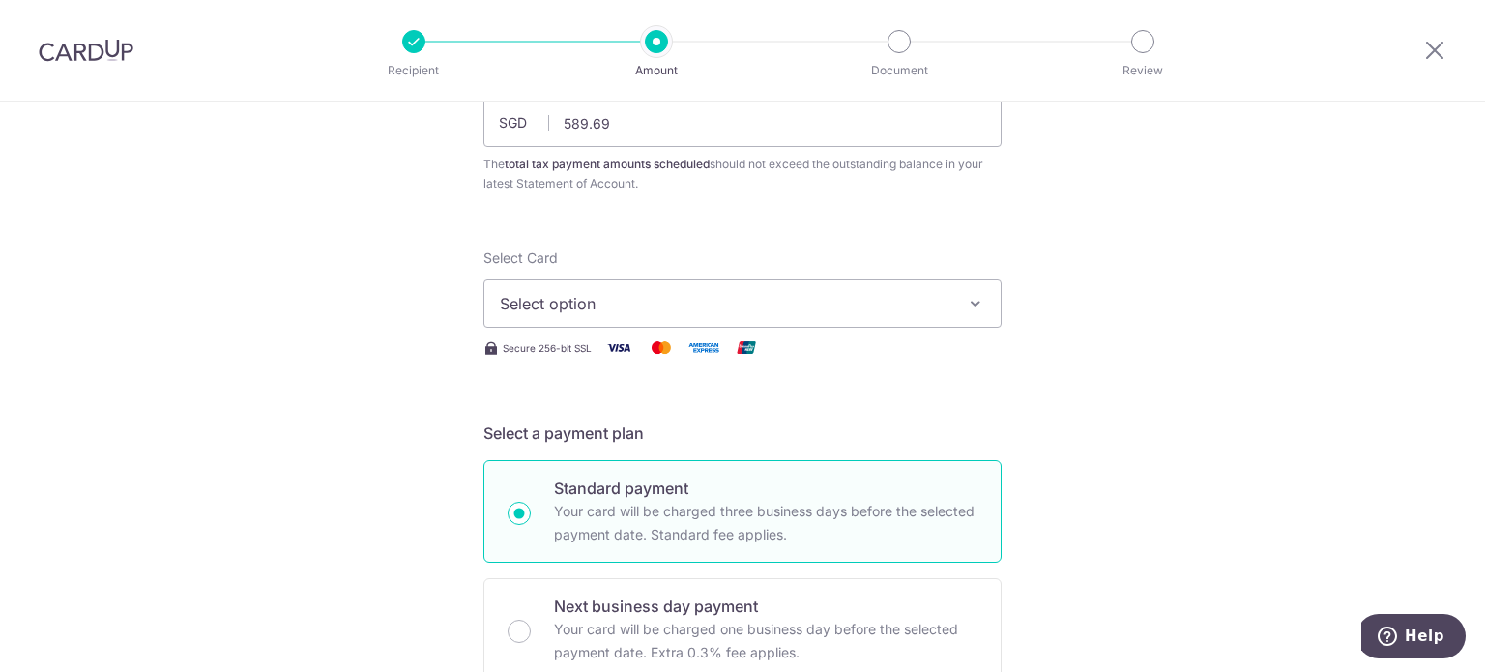
scroll to position [170, 0]
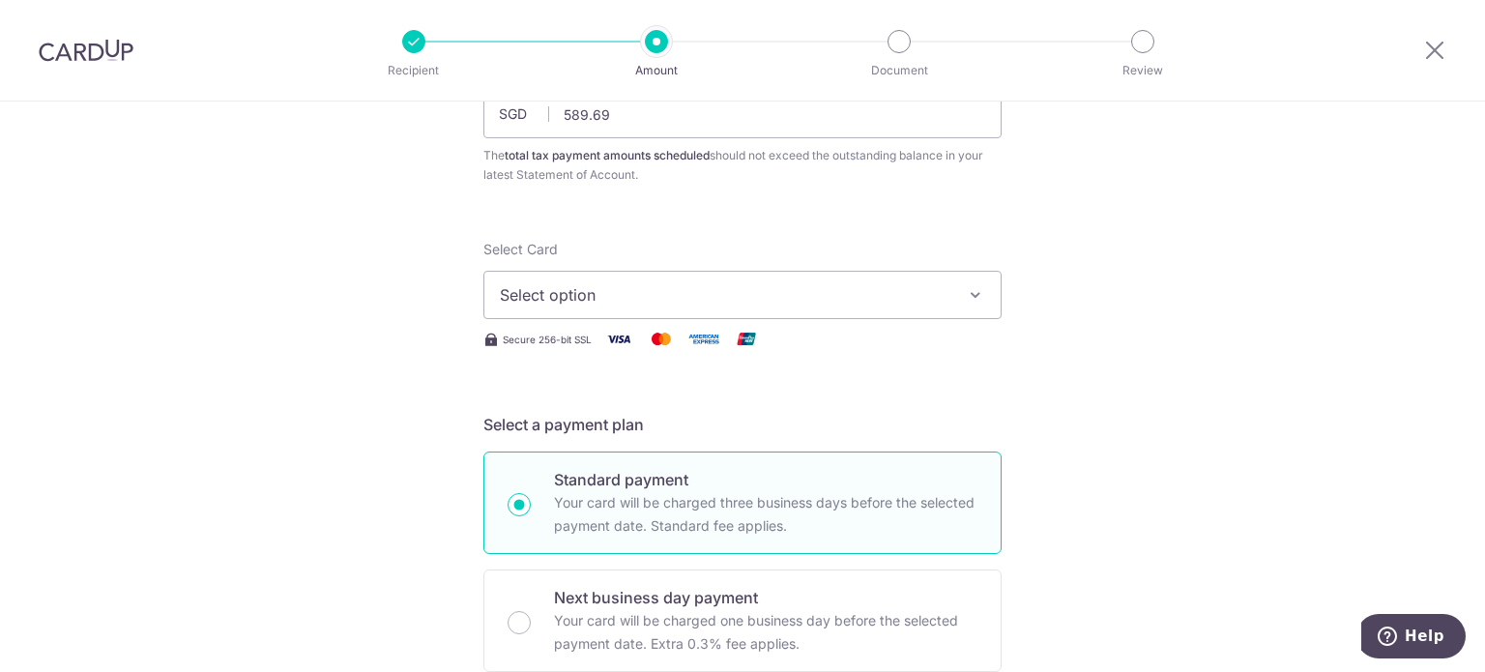
click at [834, 301] on span "Select option" at bounding box center [725, 294] width 450 height 23
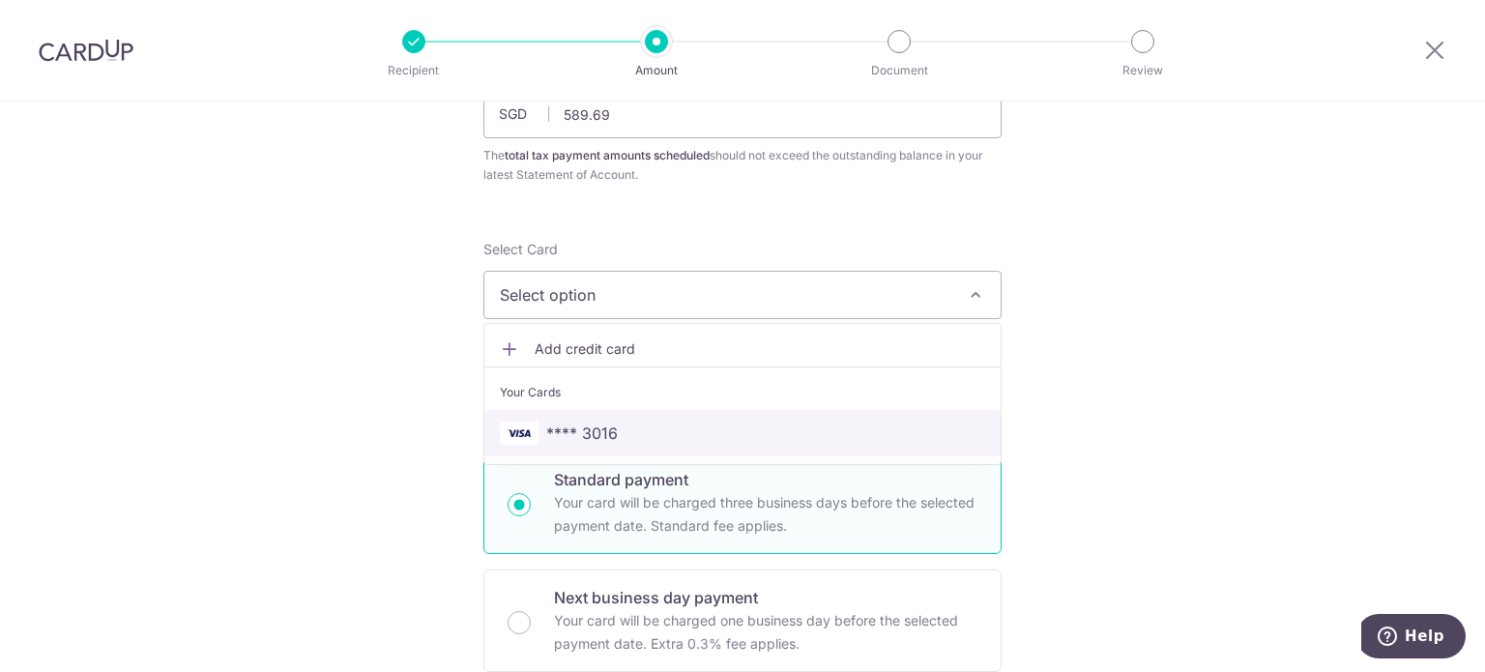
click at [762, 428] on span "**** 3016" at bounding box center [742, 432] width 485 height 23
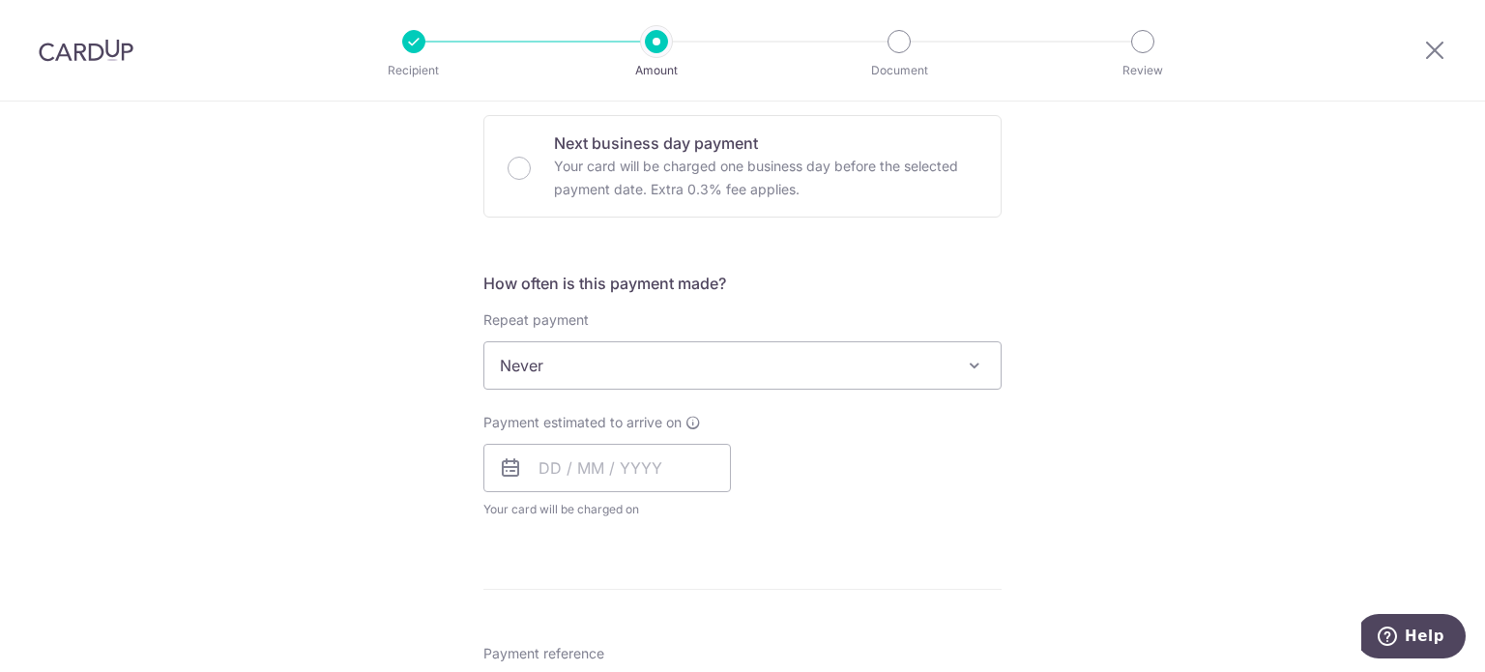
scroll to position [630, 0]
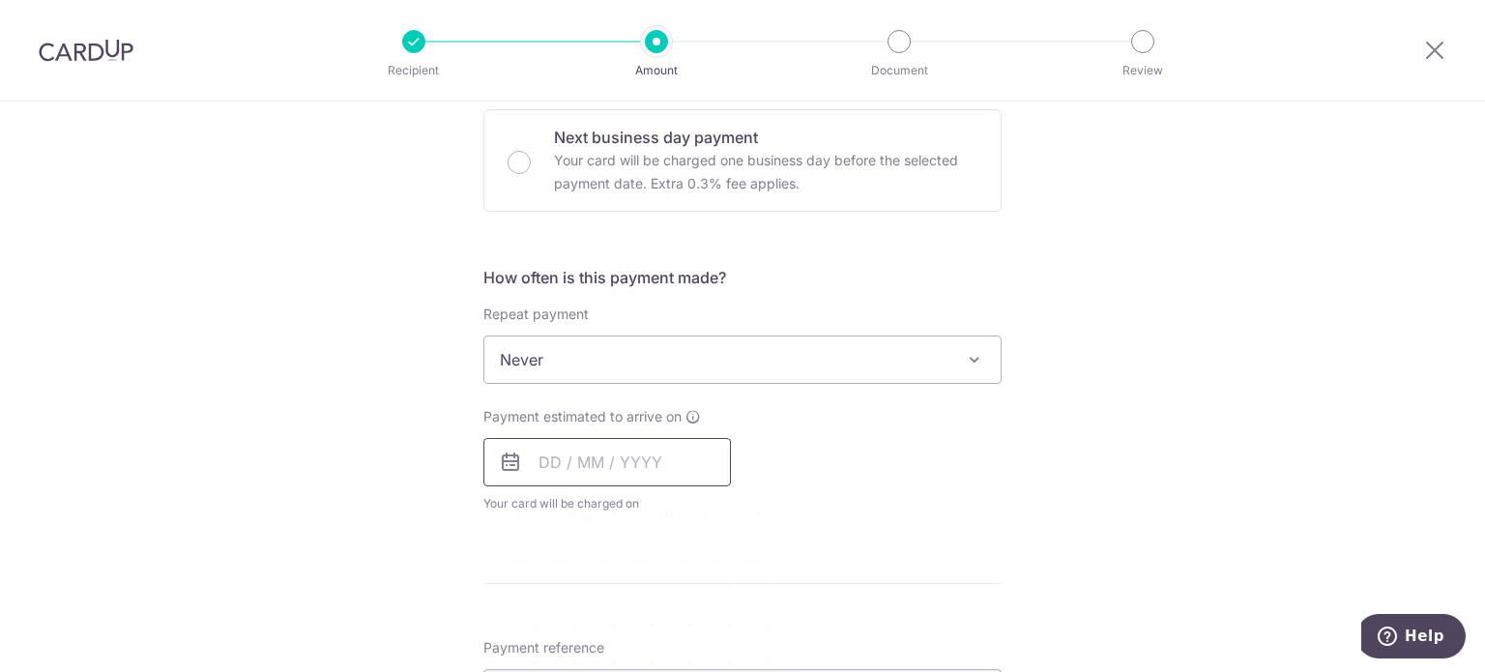
click at [608, 454] on input "text" at bounding box center [606, 462] width 247 height 48
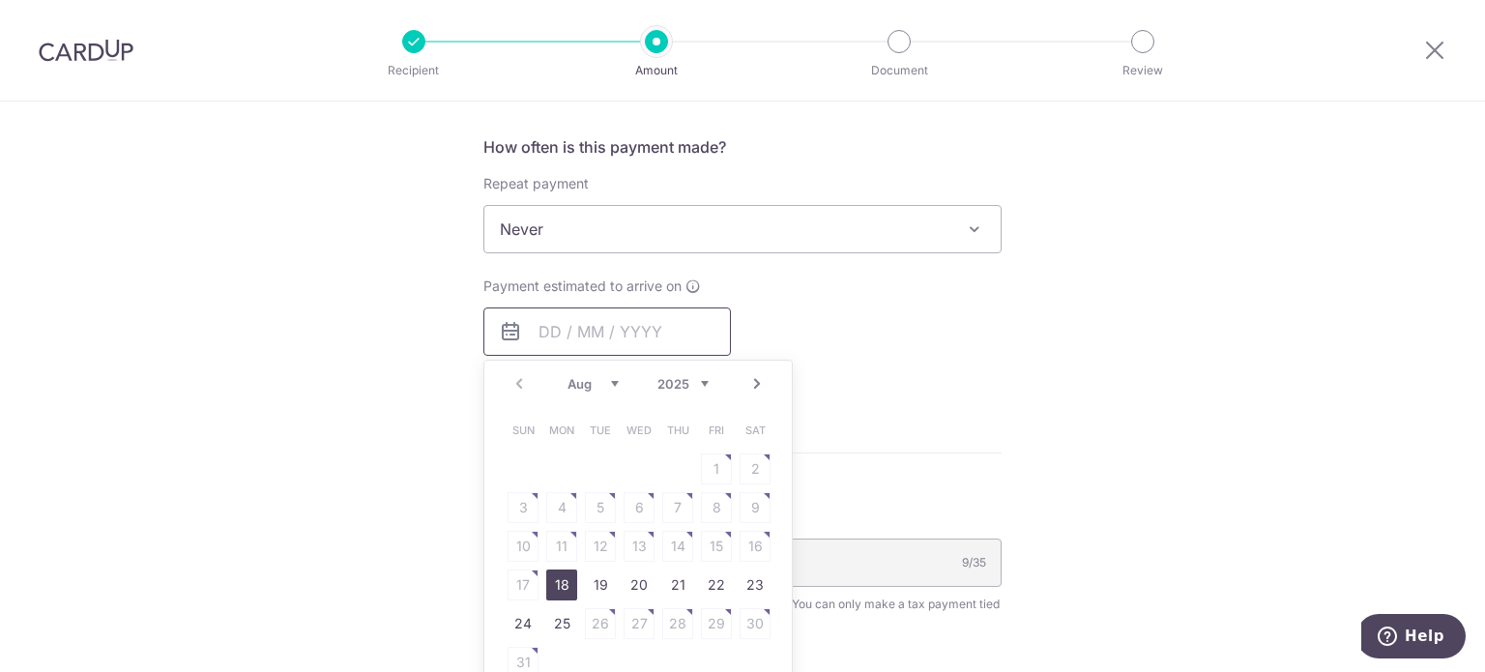
scroll to position [765, 0]
click at [555, 572] on link "18" at bounding box center [561, 580] width 31 height 31
type input "18/08/2025"
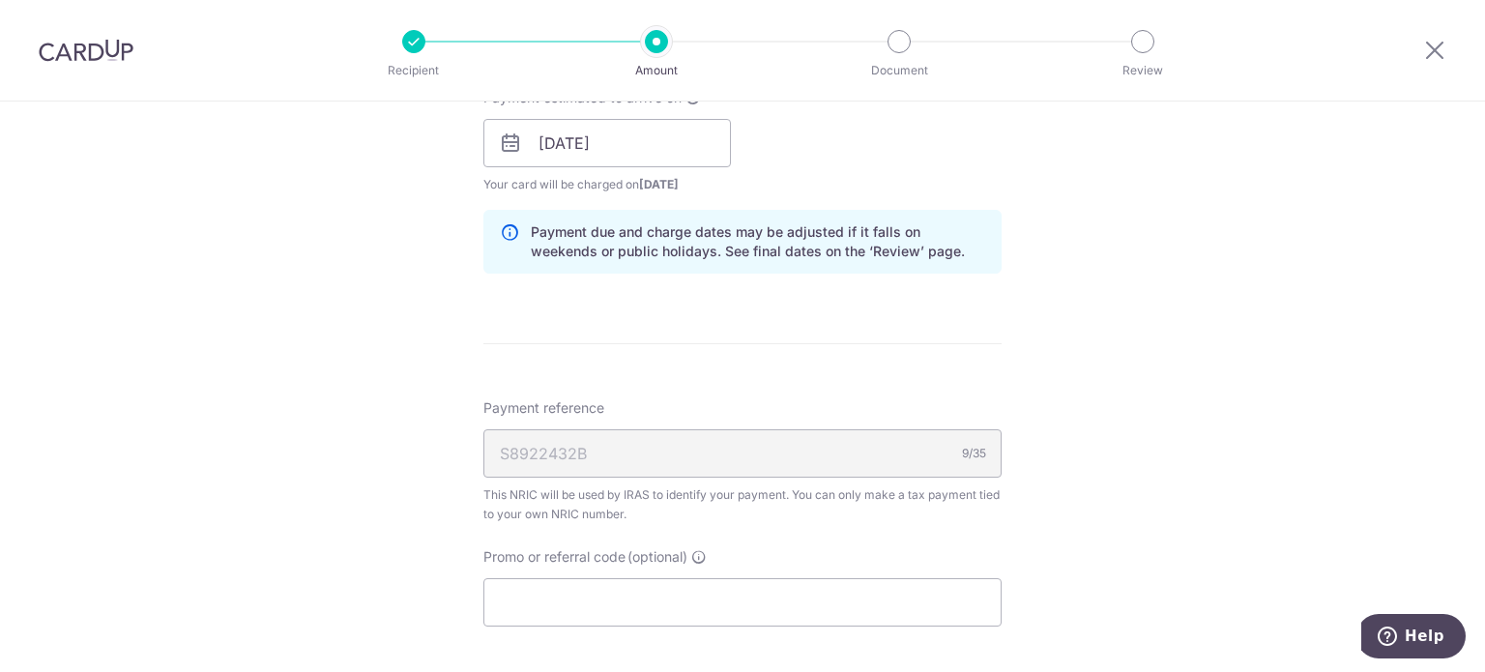
scroll to position [950, 0]
click at [656, 598] on input "Promo or referral code (optional)" at bounding box center [742, 601] width 518 height 48
paste input "VTAX25ONE"
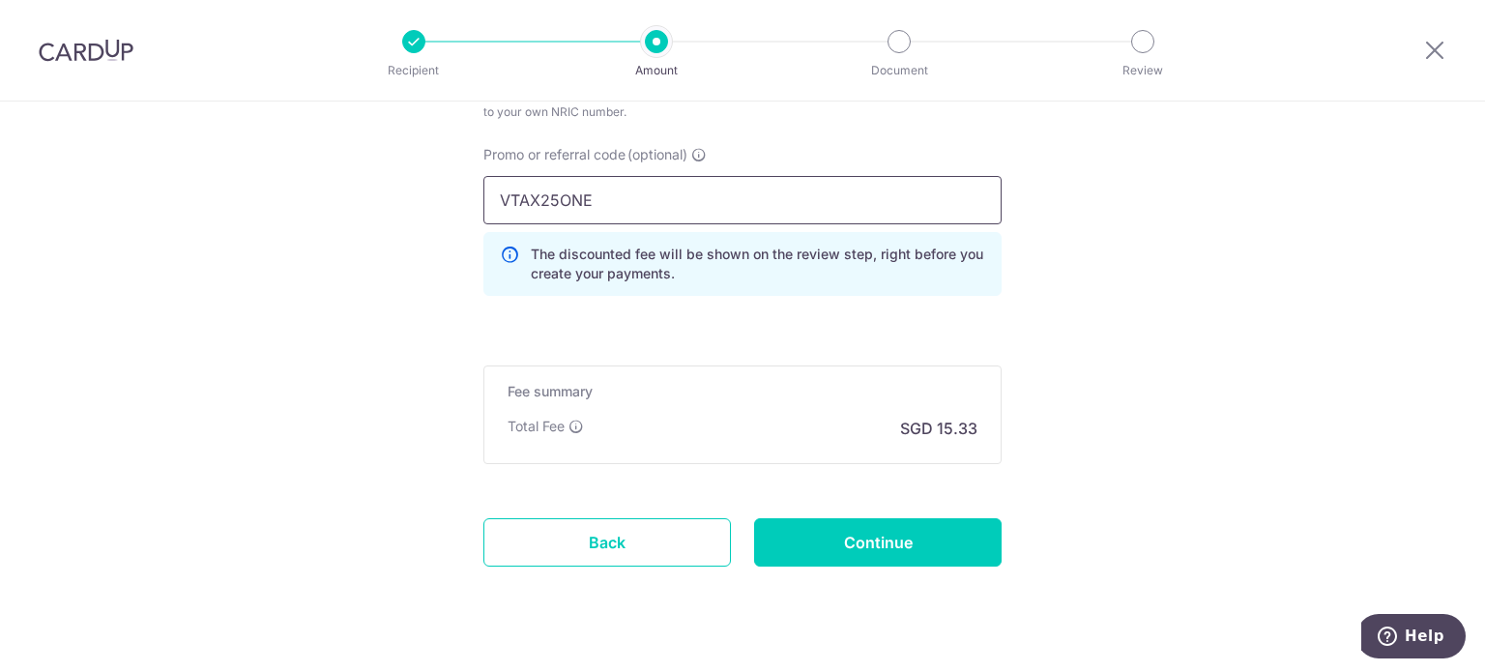
scroll to position [1352, 0]
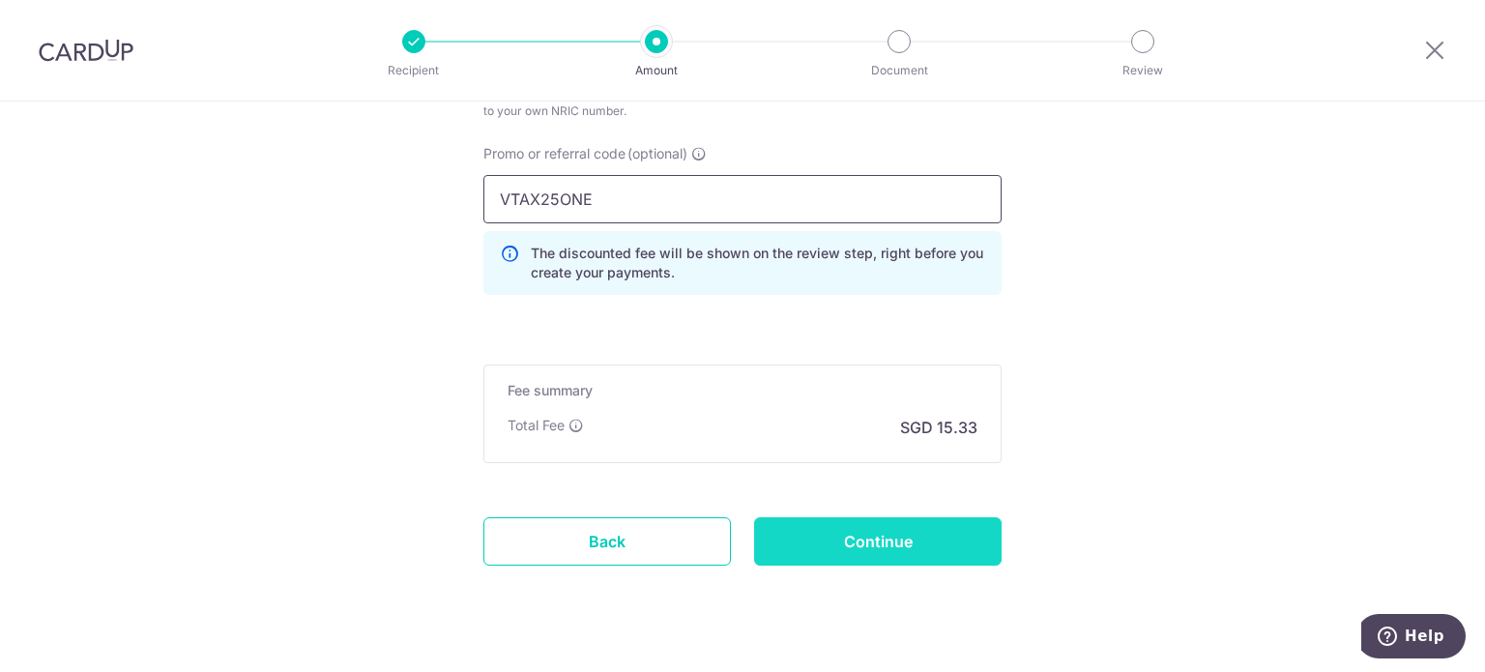
type input "VTAX25ONE"
click at [841, 526] on input "Continue" at bounding box center [877, 541] width 247 height 48
type input "Create Schedule"
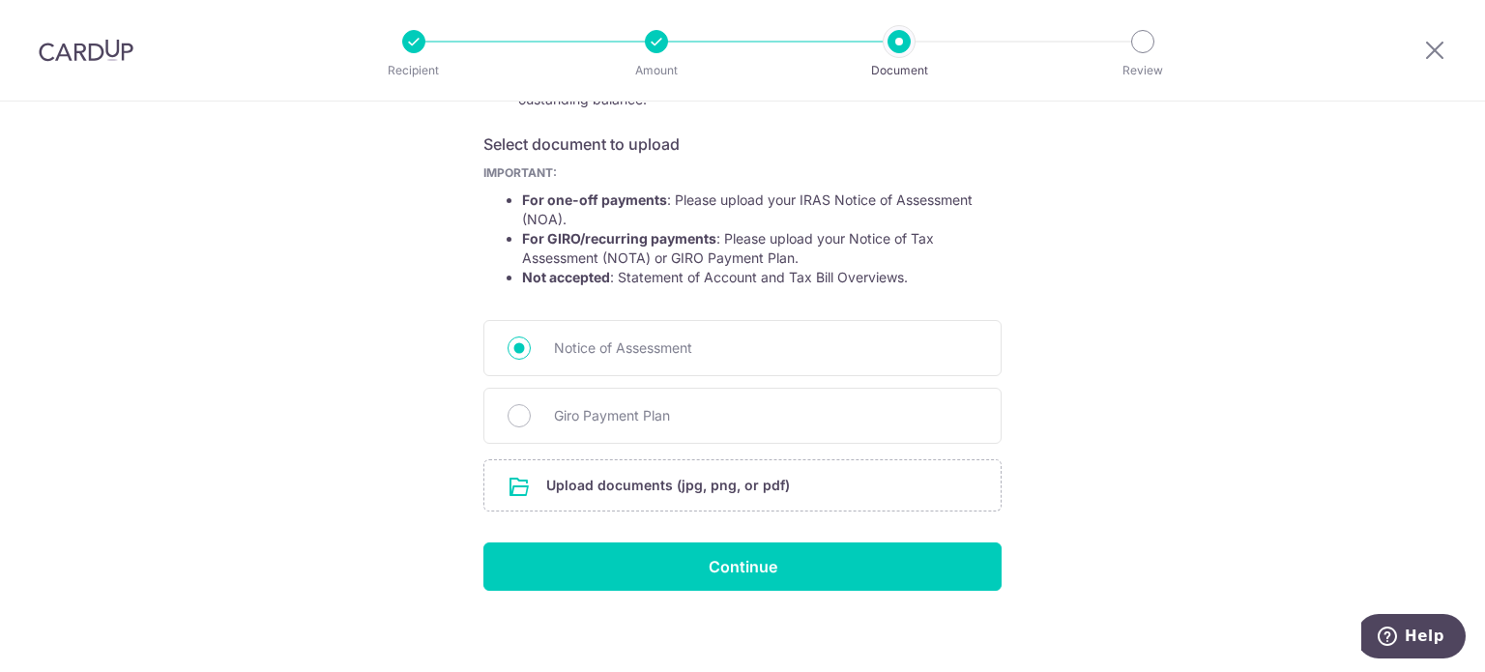
scroll to position [313, 0]
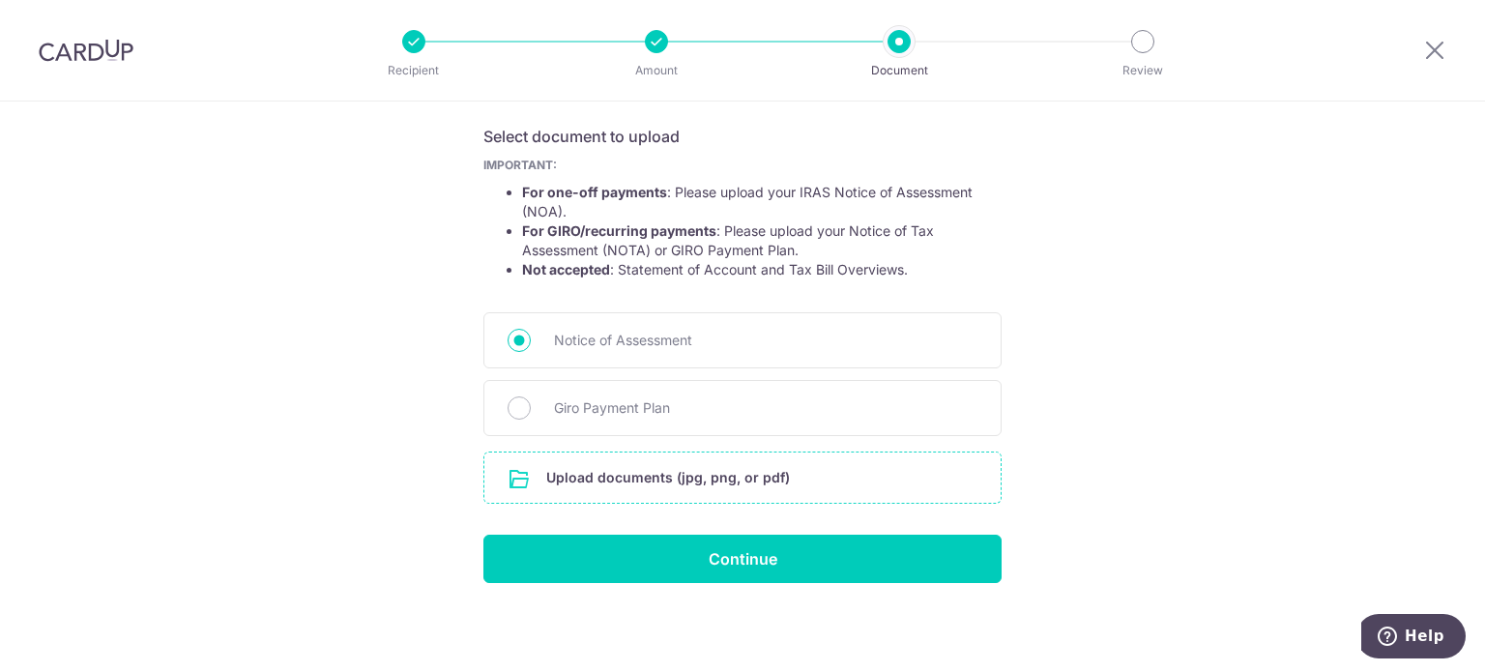
click at [688, 482] on input "file" at bounding box center [742, 477] width 516 height 50
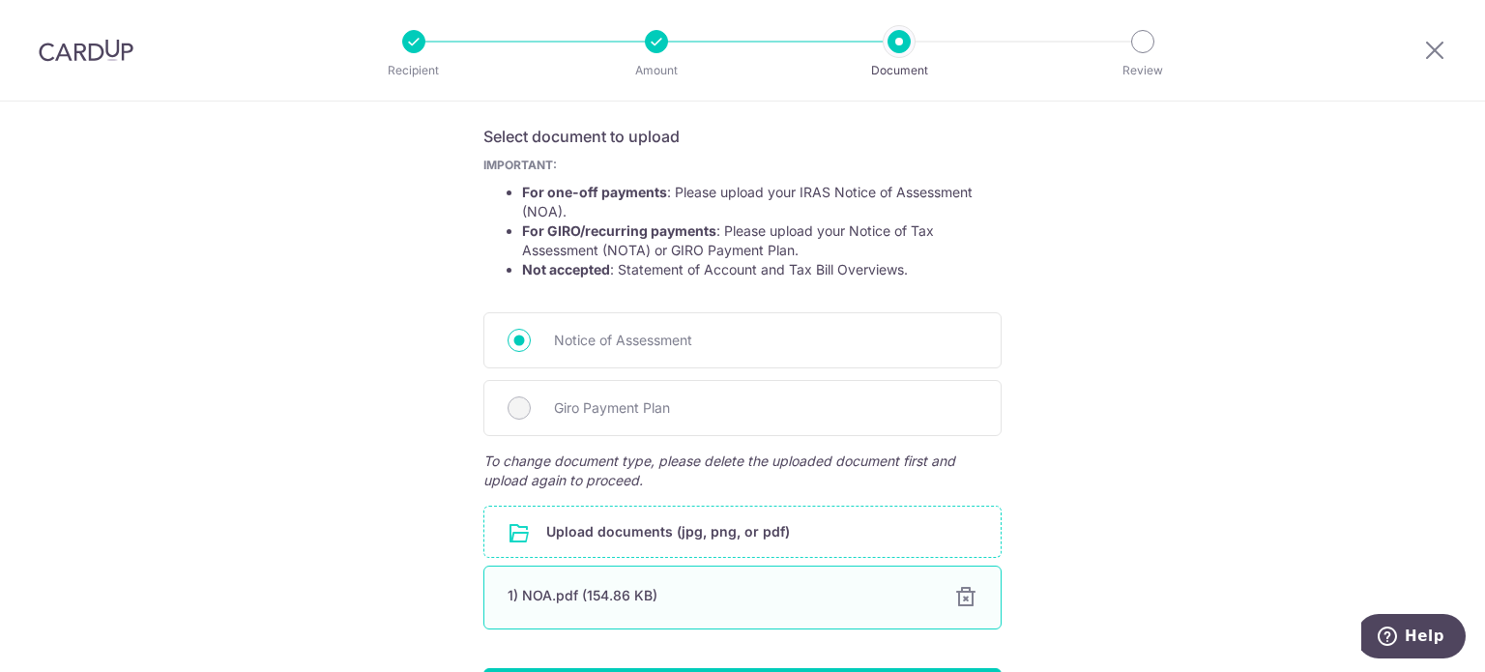
scroll to position [447, 0]
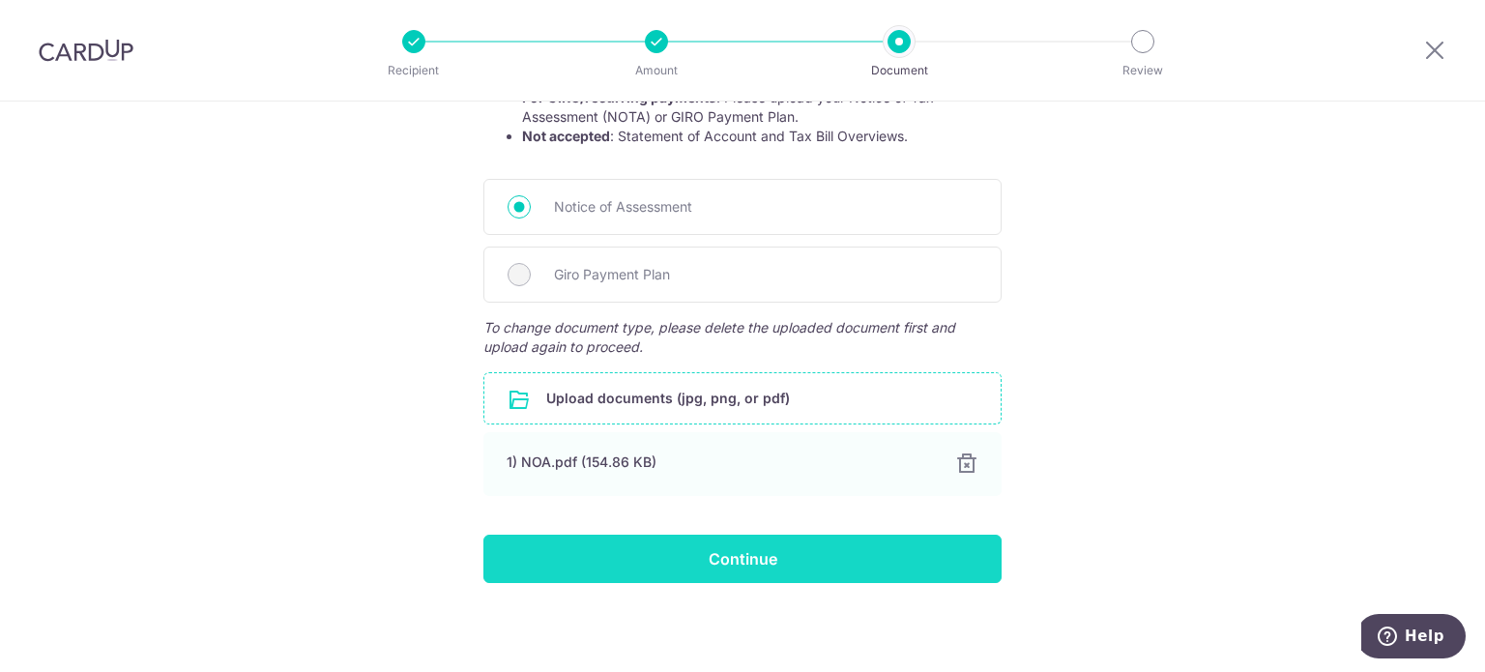
click at [738, 571] on input "Continue" at bounding box center [742, 559] width 518 height 48
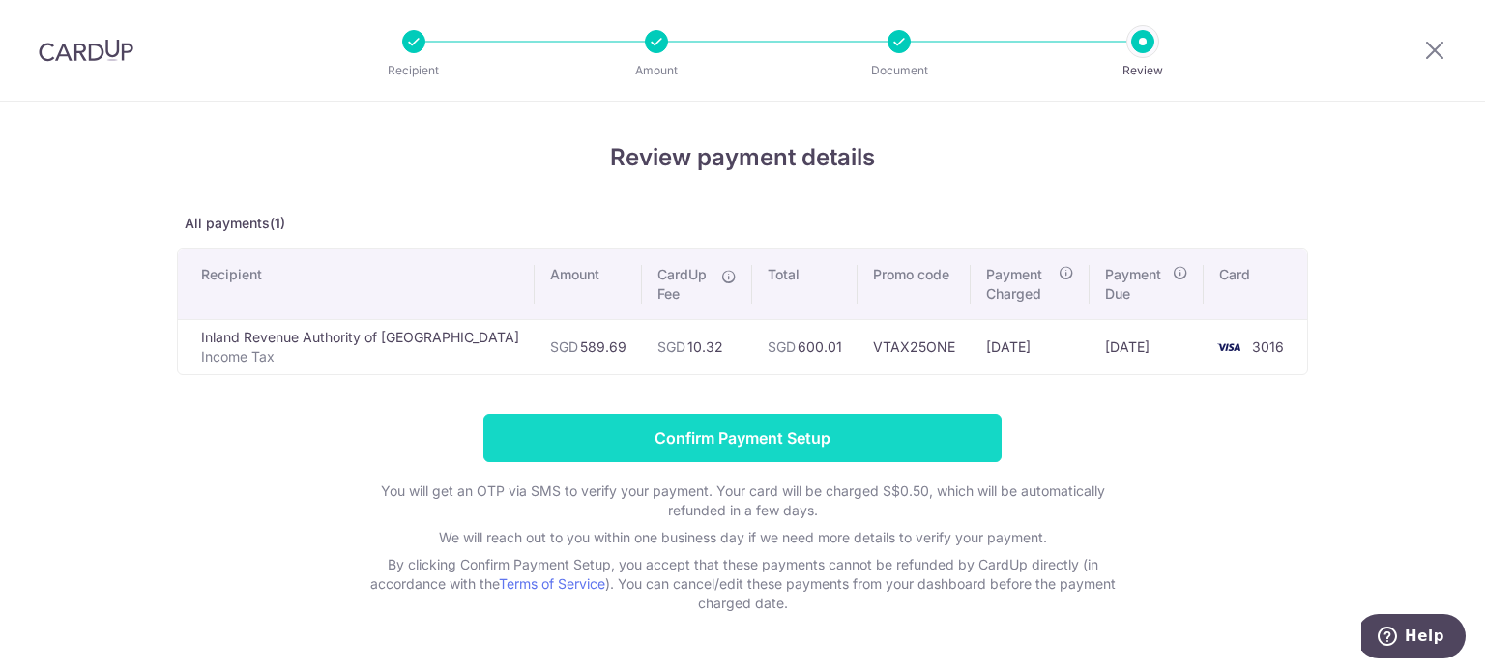
click at [802, 429] on input "Confirm Payment Setup" at bounding box center [742, 438] width 518 height 48
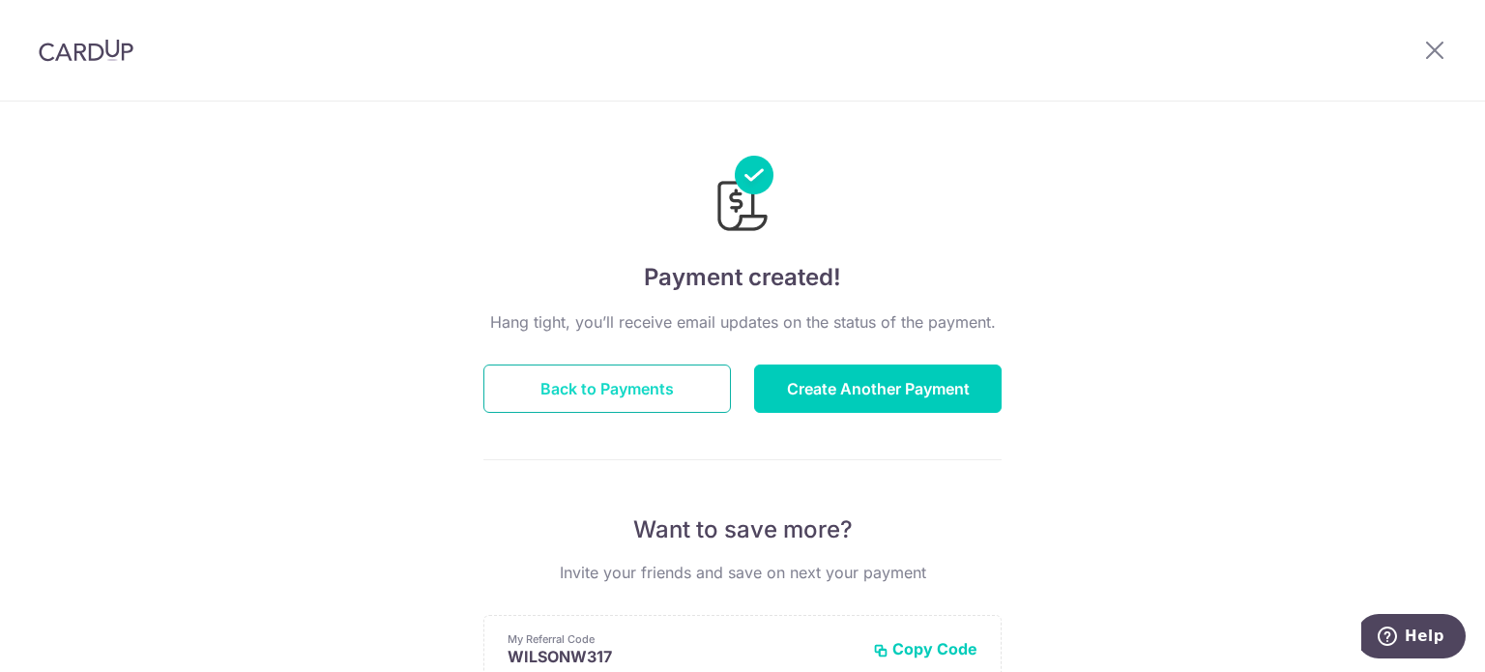
click at [640, 394] on button "Back to Payments" at bounding box center [606, 388] width 247 height 48
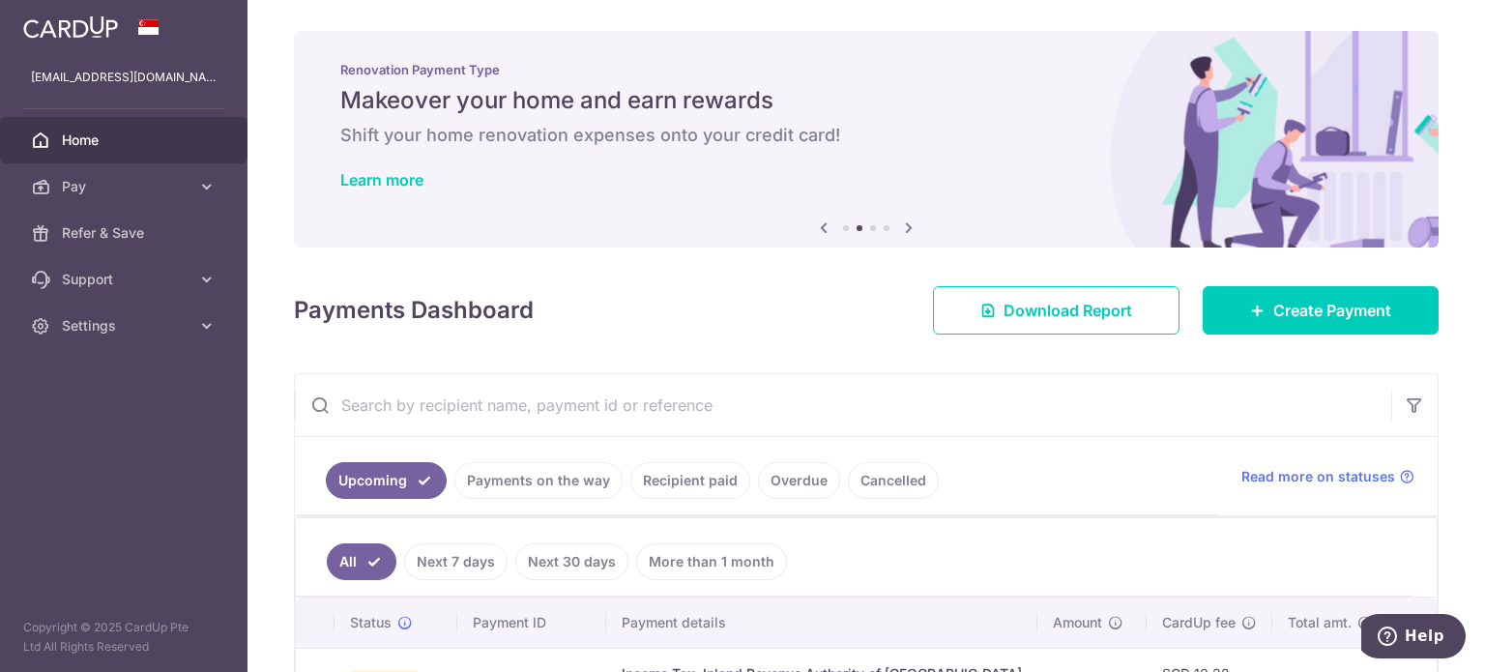
scroll to position [147, 0]
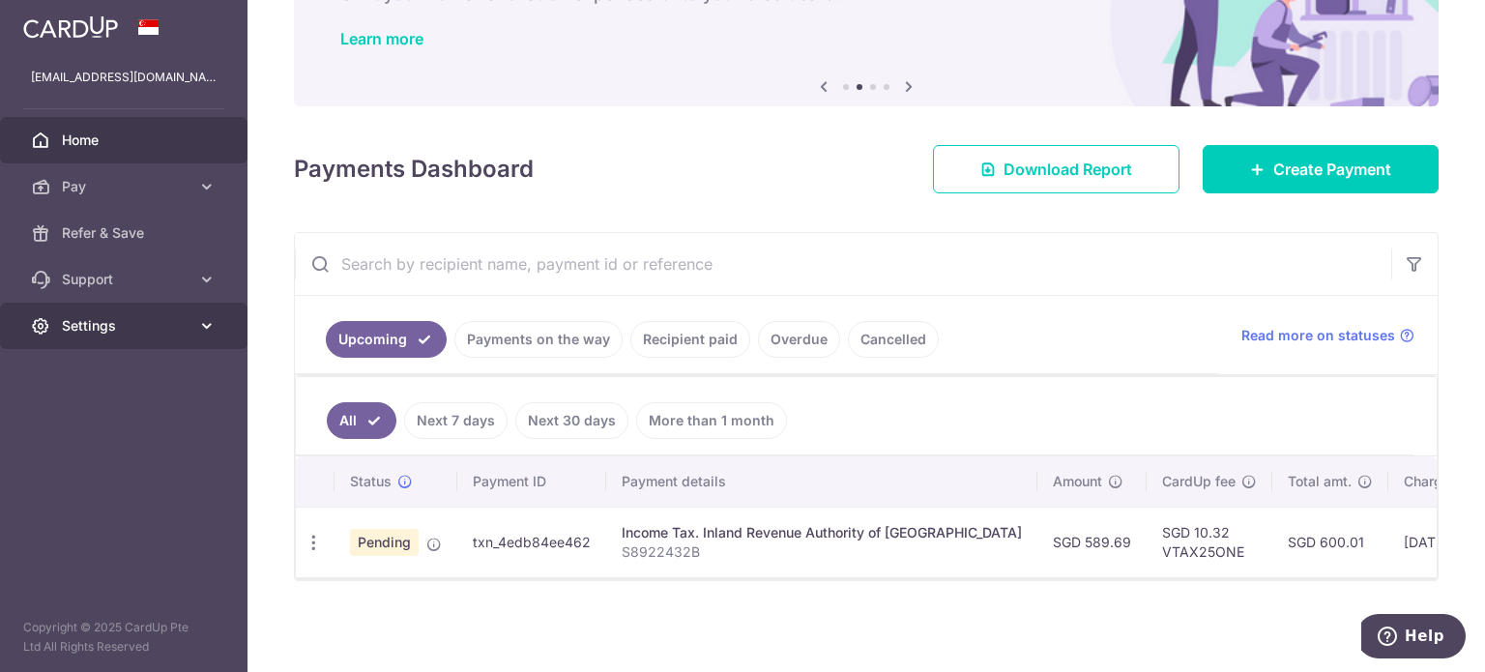
click at [182, 328] on span "Settings" at bounding box center [126, 325] width 128 height 19
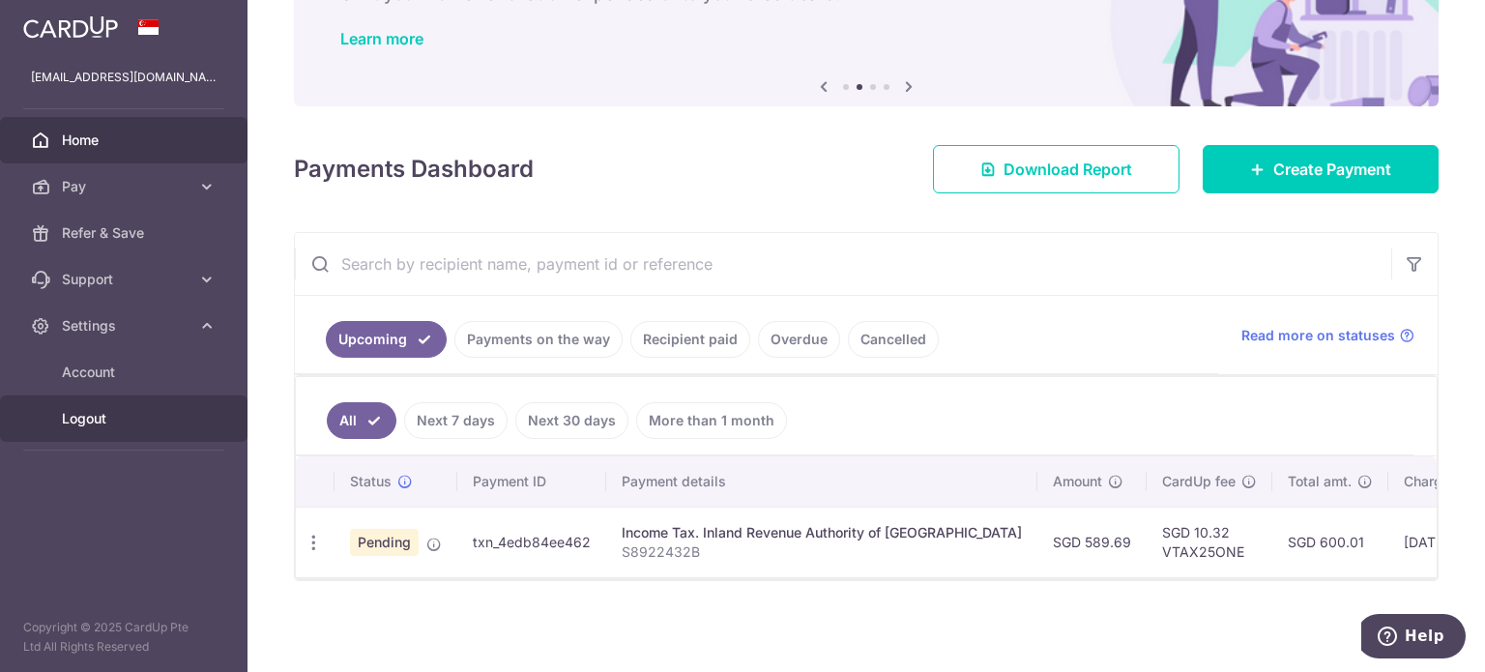
click at [143, 424] on span "Logout" at bounding box center [126, 418] width 128 height 19
